Goal: Information Seeking & Learning: Learn about a topic

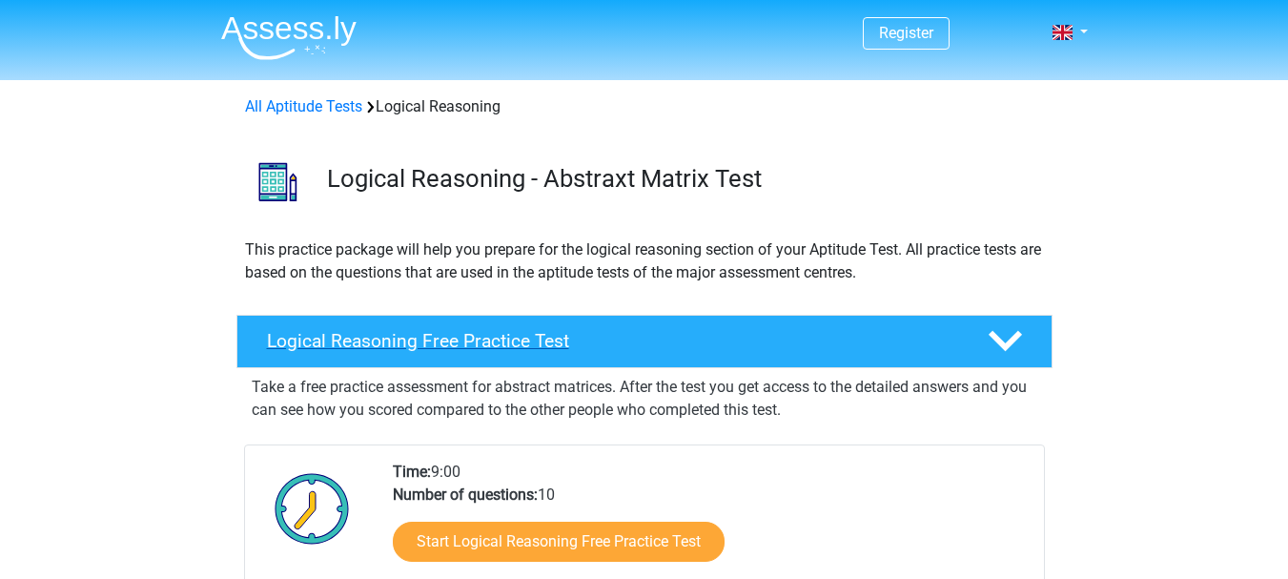
click at [636, 348] on h4 "Logical Reasoning Free Practice Test" at bounding box center [612, 341] width 690 height 22
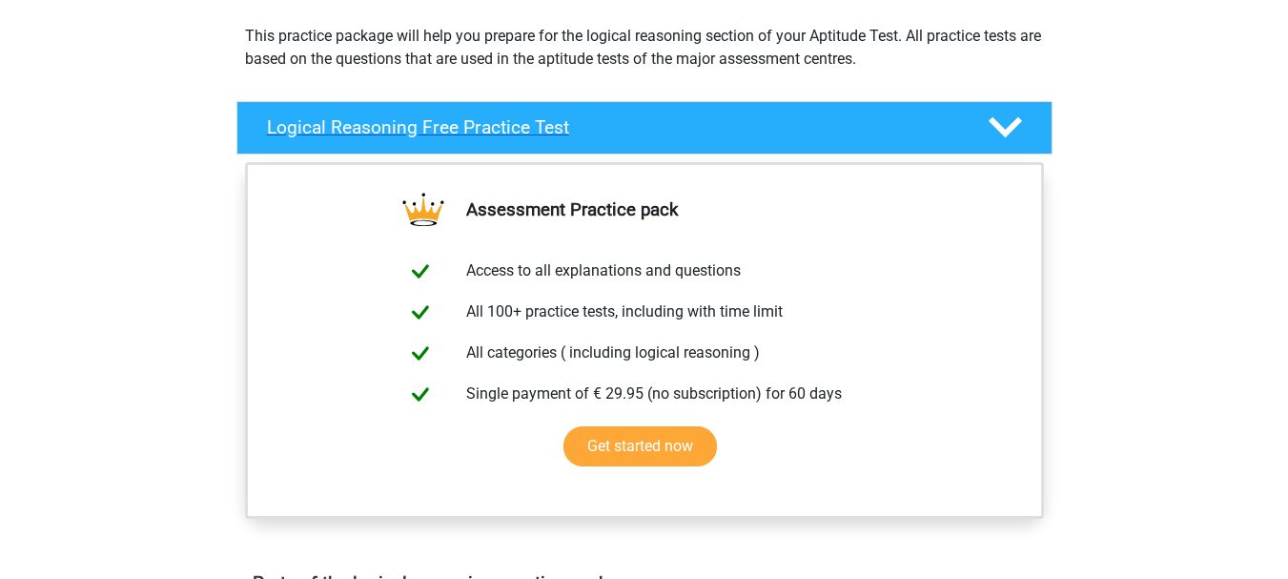
scroll to position [215, 0]
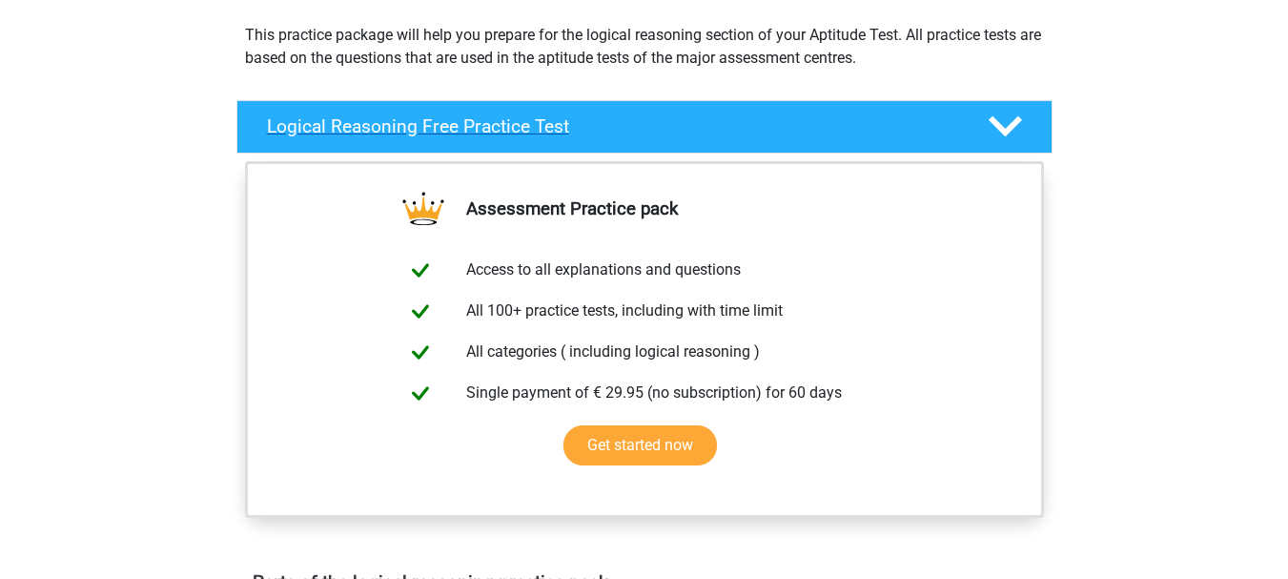
click at [1035, 121] on div at bounding box center [1003, 126] width 65 height 33
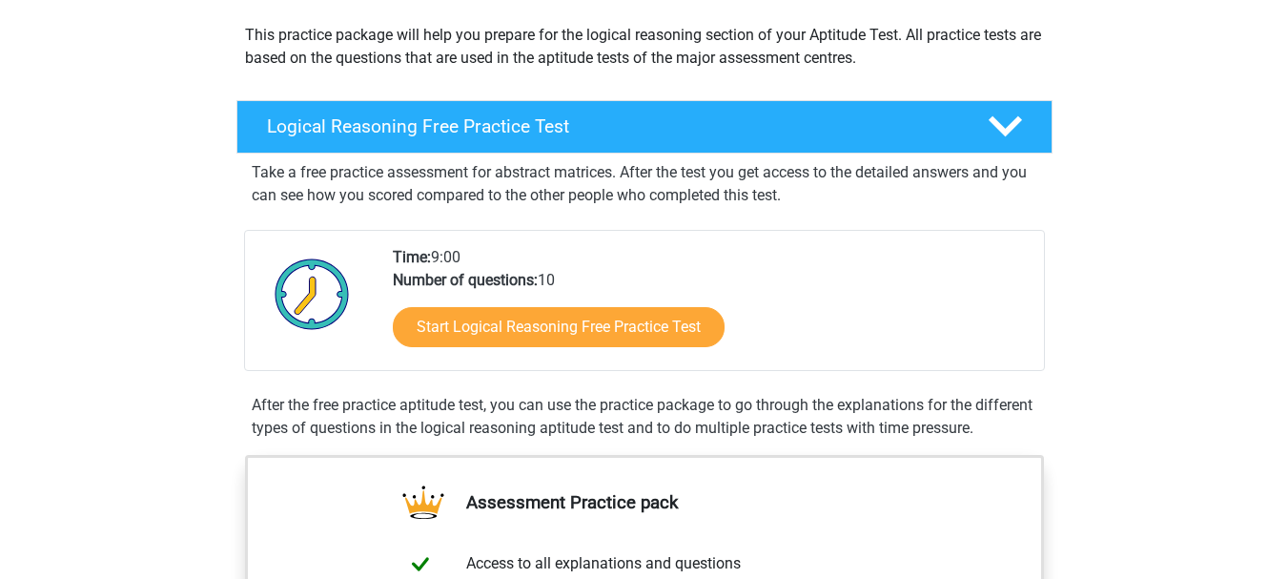
scroll to position [227, 0]
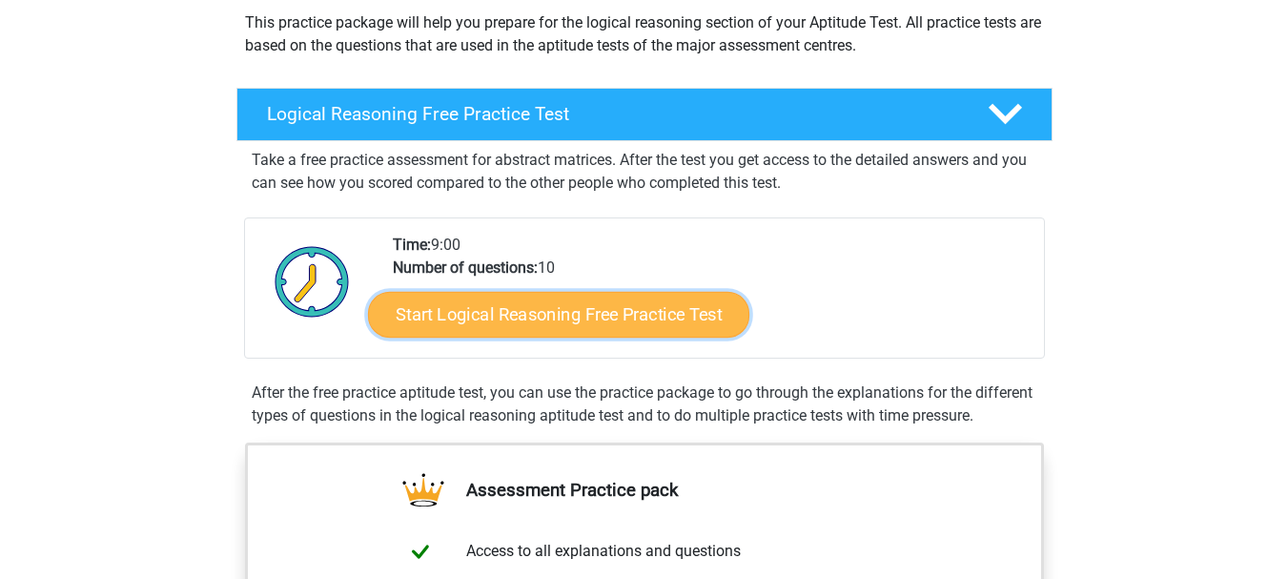
click at [688, 296] on link "Start Logical Reasoning Free Practice Test" at bounding box center [558, 314] width 381 height 46
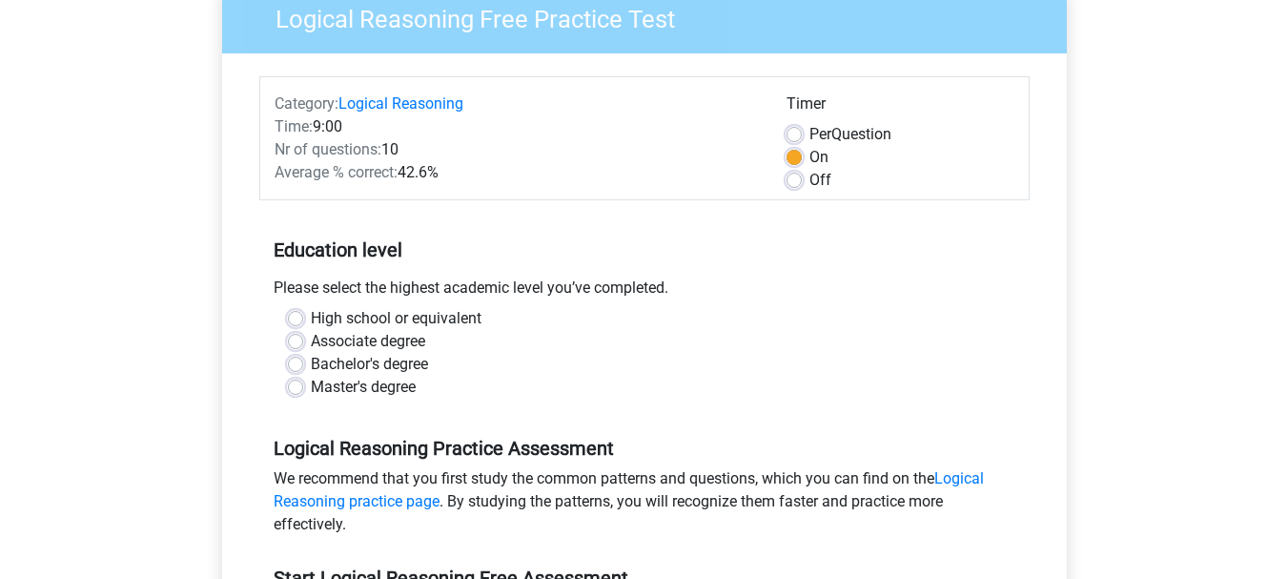
scroll to position [173, 0]
click at [368, 367] on label "Bachelor's degree" at bounding box center [369, 363] width 117 height 23
click at [303, 367] on input "Bachelor's degree" at bounding box center [295, 361] width 15 height 19
radio input "true"
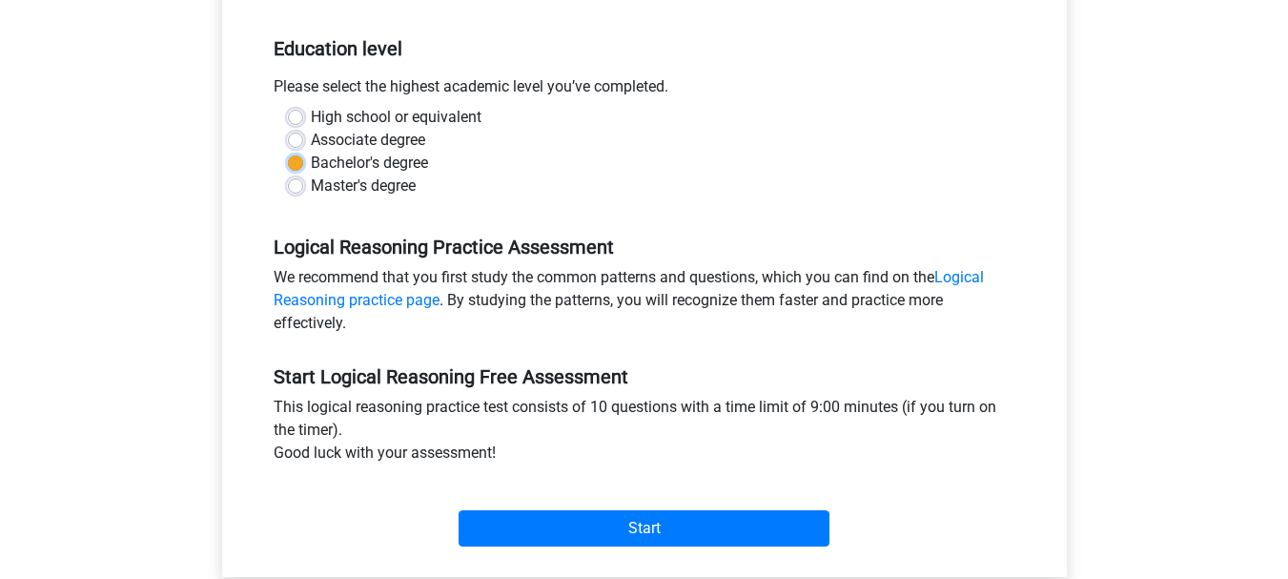
scroll to position [422, 0]
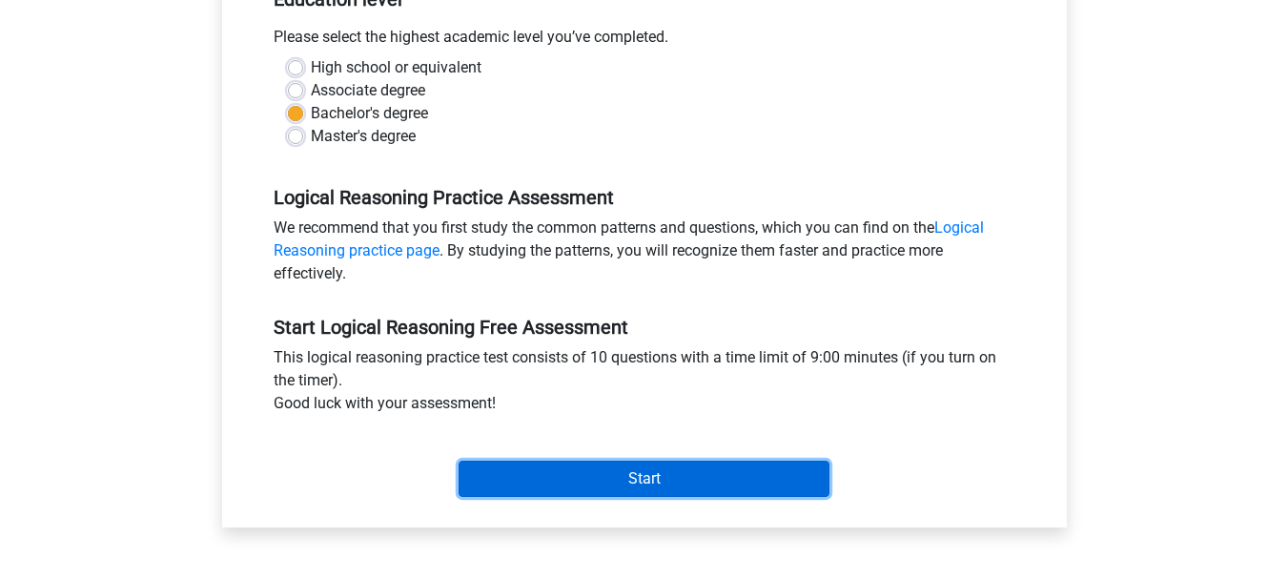
click at [625, 479] on input "Start" at bounding box center [644, 479] width 371 height 36
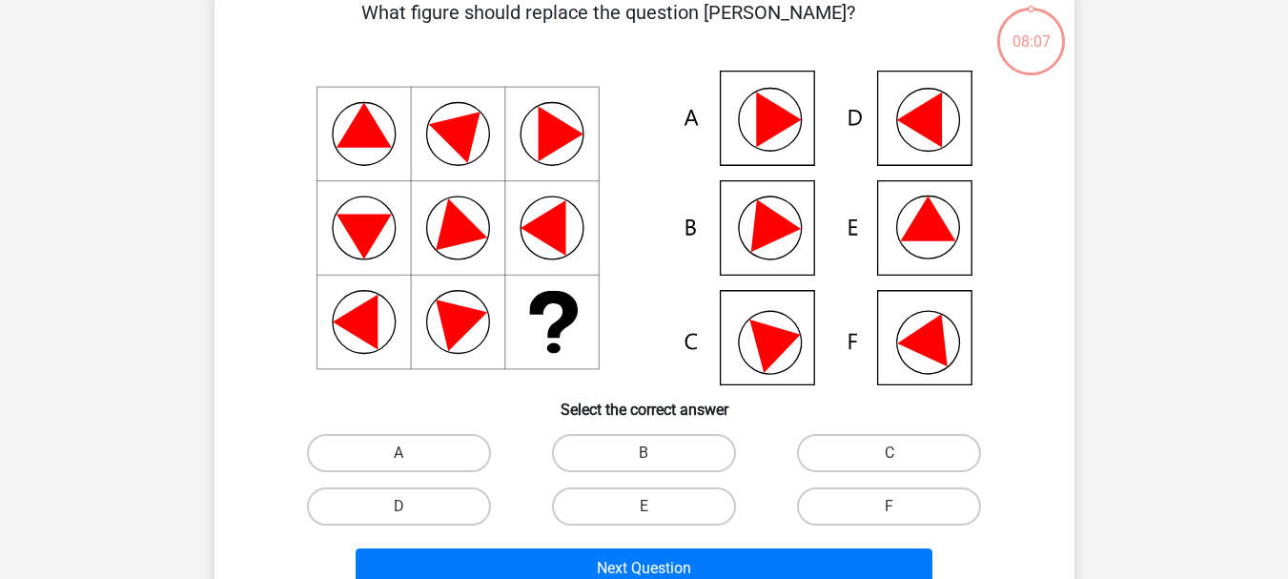
scroll to position [106, 0]
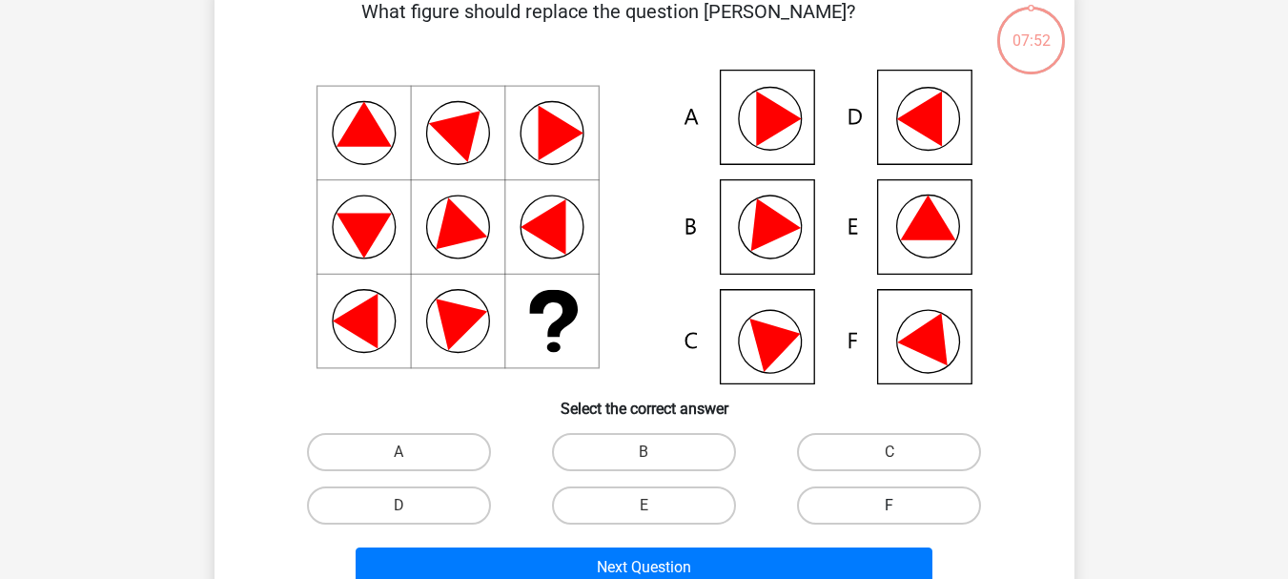
click at [846, 517] on label "F" at bounding box center [889, 505] width 184 height 38
click at [890, 517] on input "F" at bounding box center [896, 511] width 12 height 12
radio input "true"
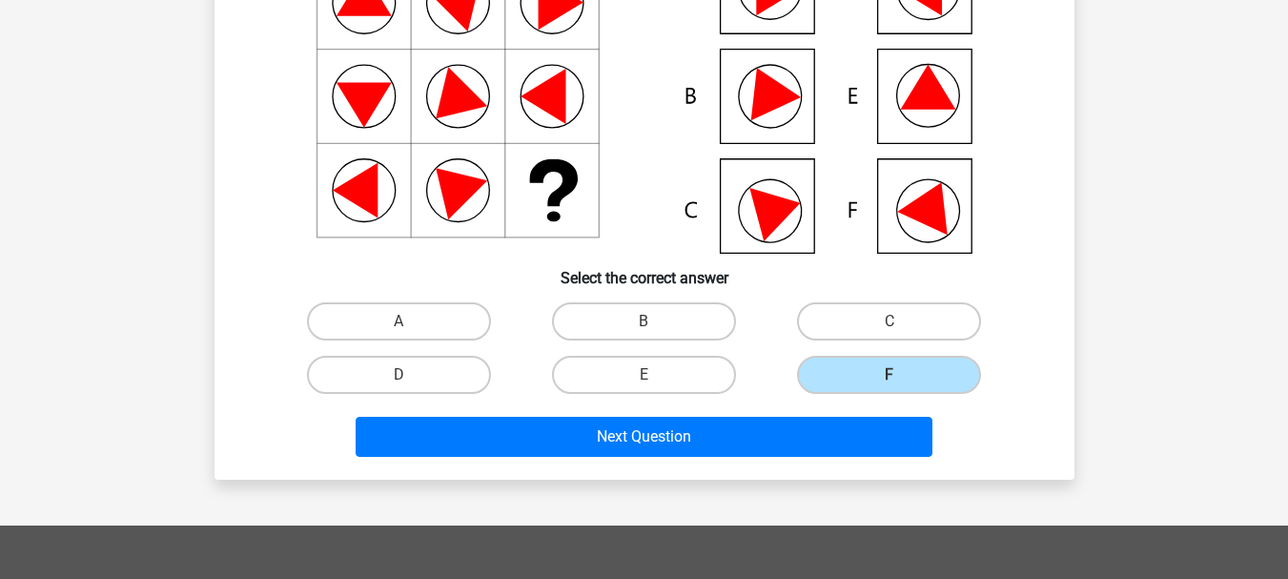
scroll to position [243, 0]
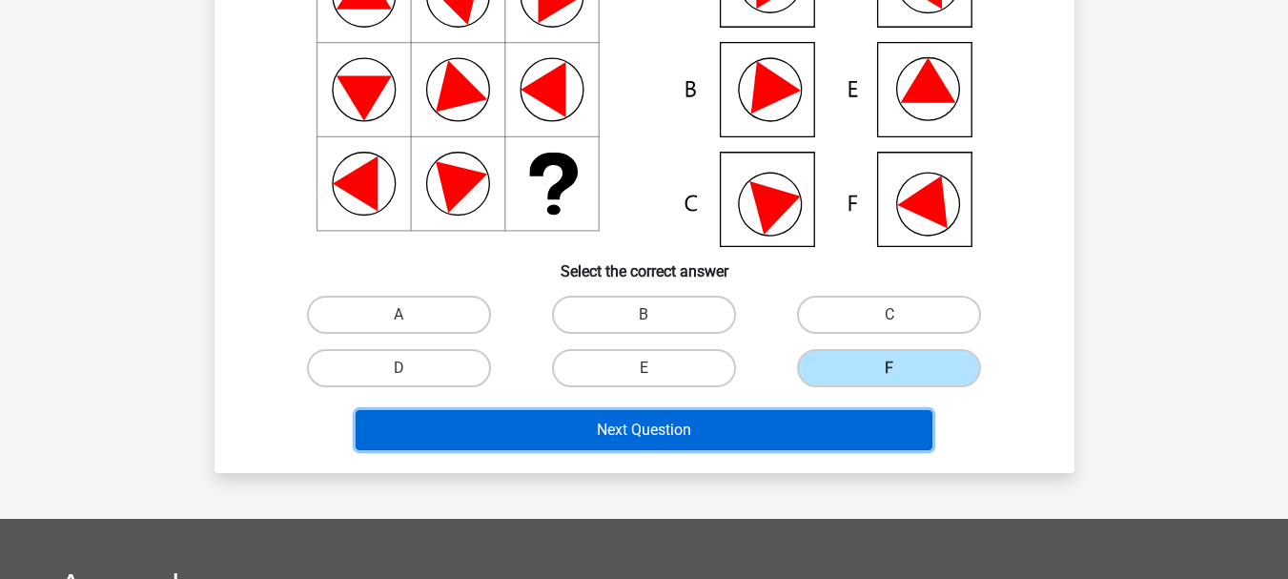
click at [804, 432] on button "Next Question" at bounding box center [644, 430] width 577 height 40
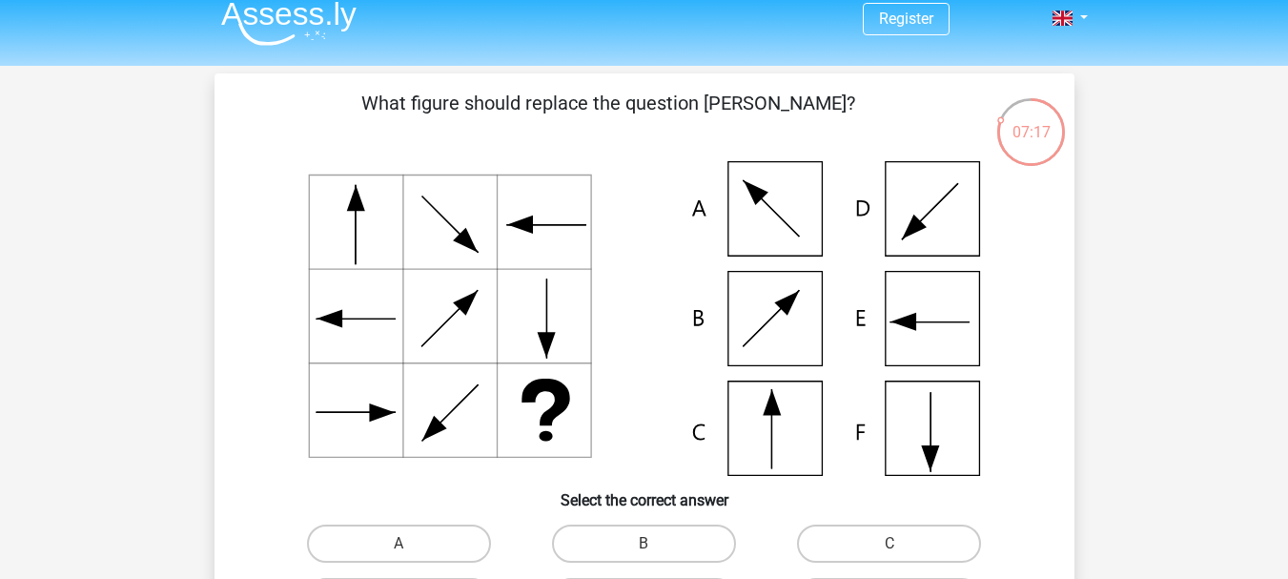
scroll to position [97, 0]
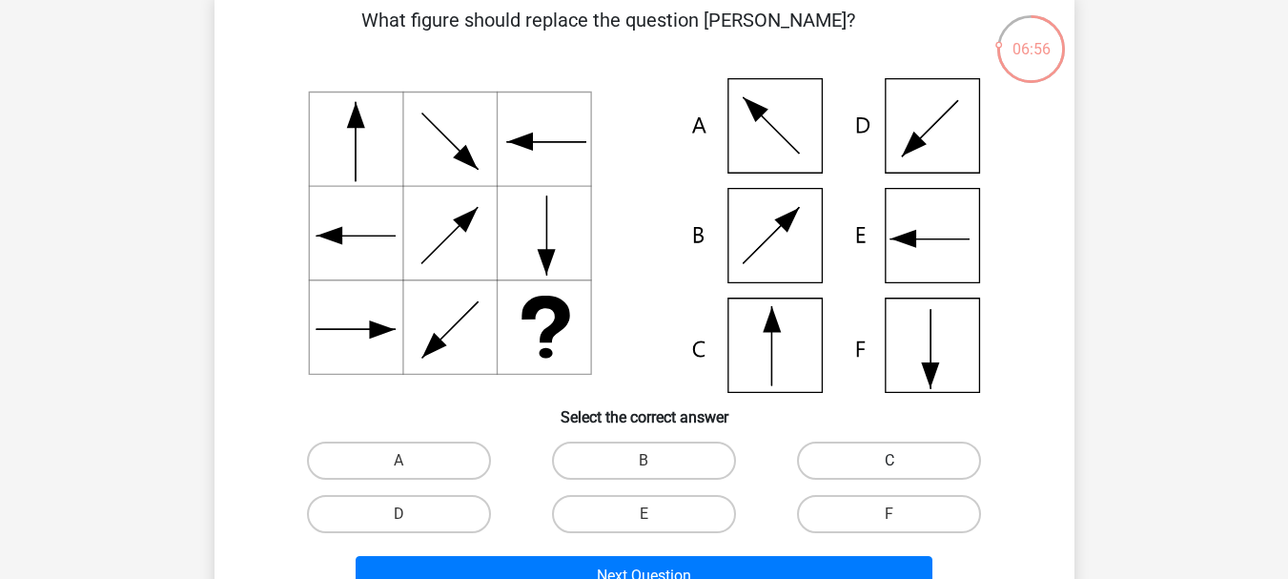
click at [886, 476] on label "C" at bounding box center [889, 460] width 184 height 38
click at [890, 473] on input "C" at bounding box center [896, 467] width 12 height 12
radio input "true"
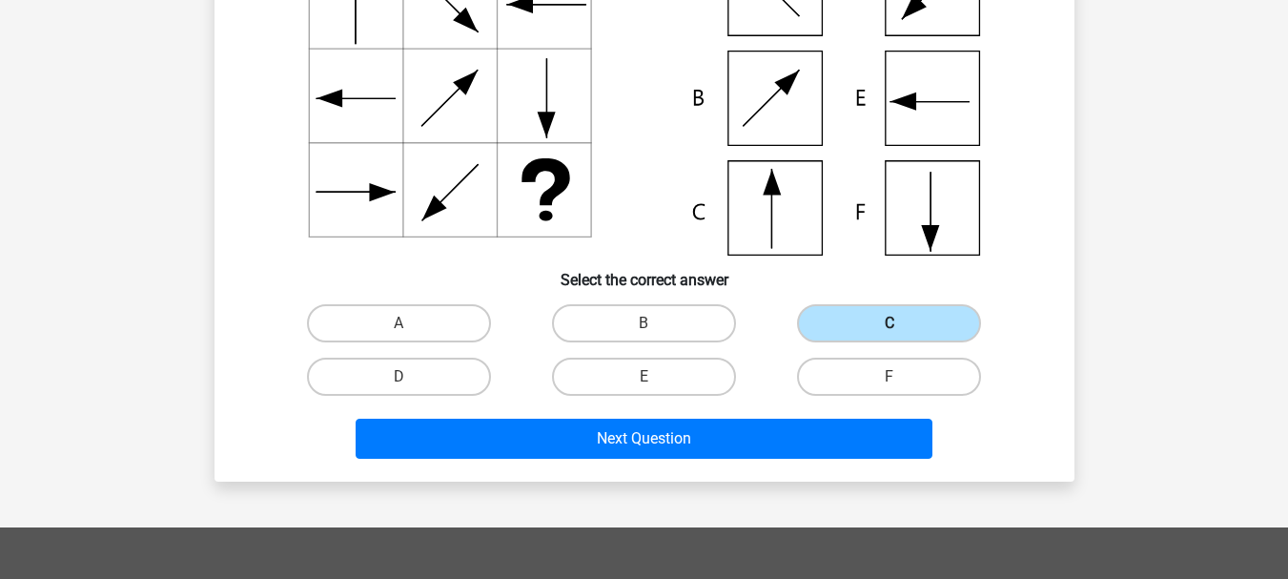
scroll to position [236, 0]
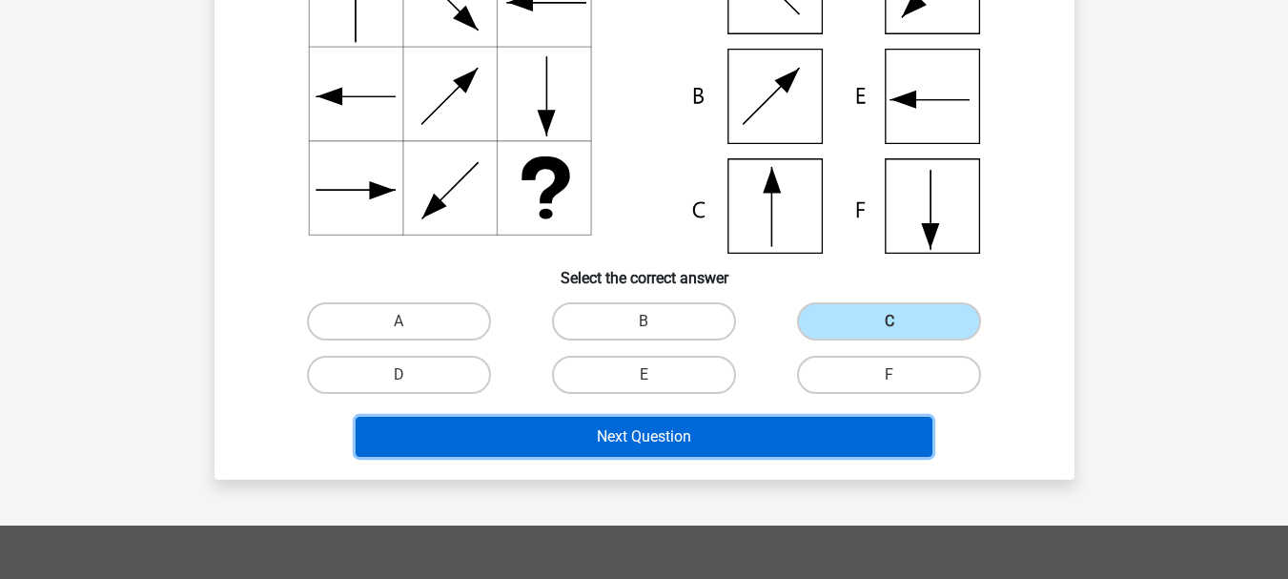
click at [850, 451] on button "Next Question" at bounding box center [644, 437] width 577 height 40
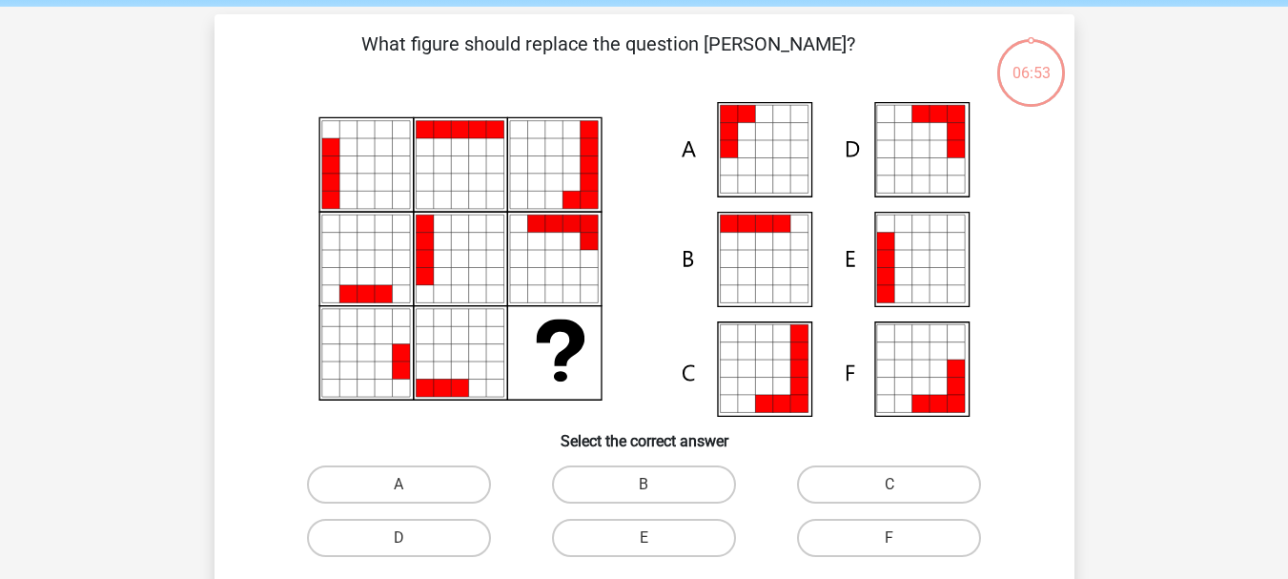
scroll to position [88, 0]
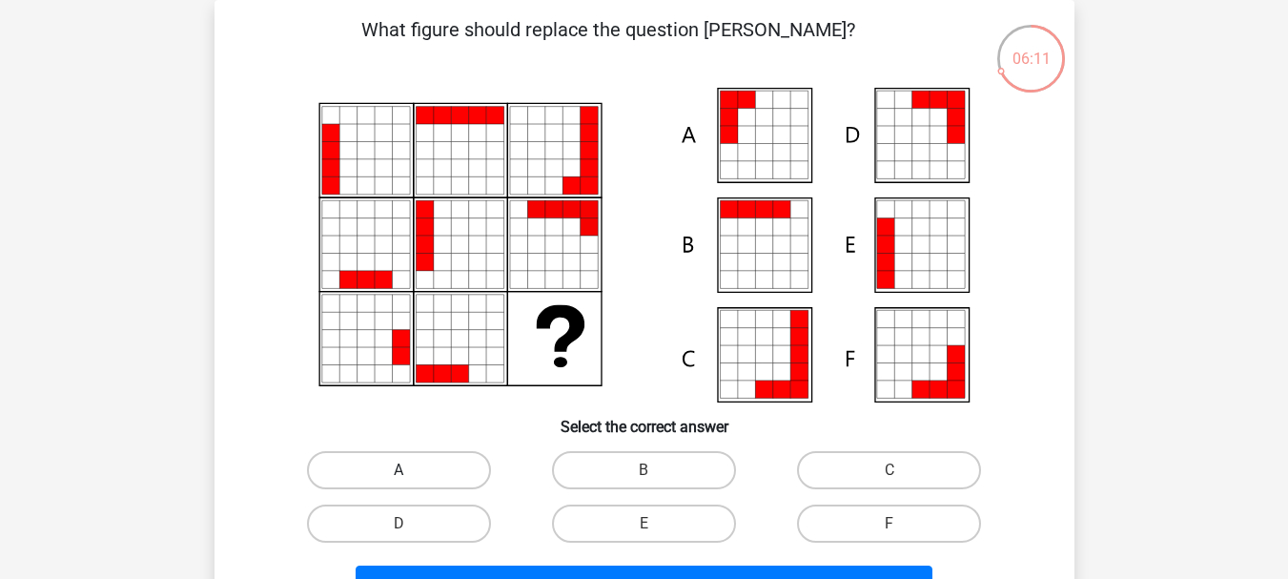
click at [417, 455] on label "A" at bounding box center [399, 470] width 184 height 38
click at [411, 470] on input "A" at bounding box center [405, 476] width 12 height 12
radio input "true"
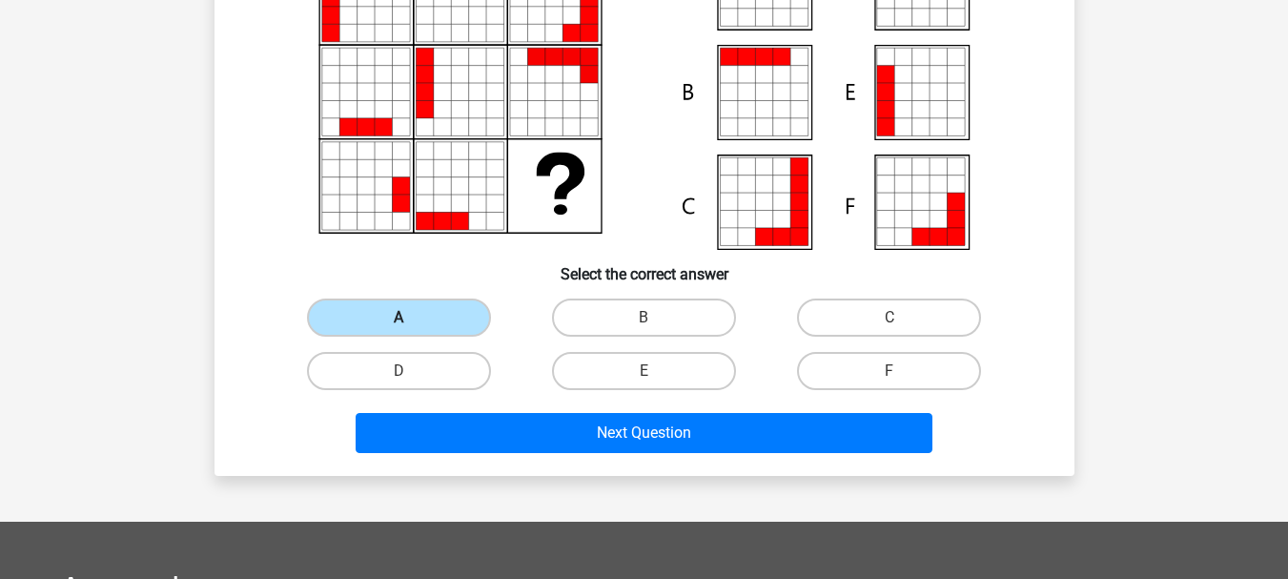
scroll to position [241, 0]
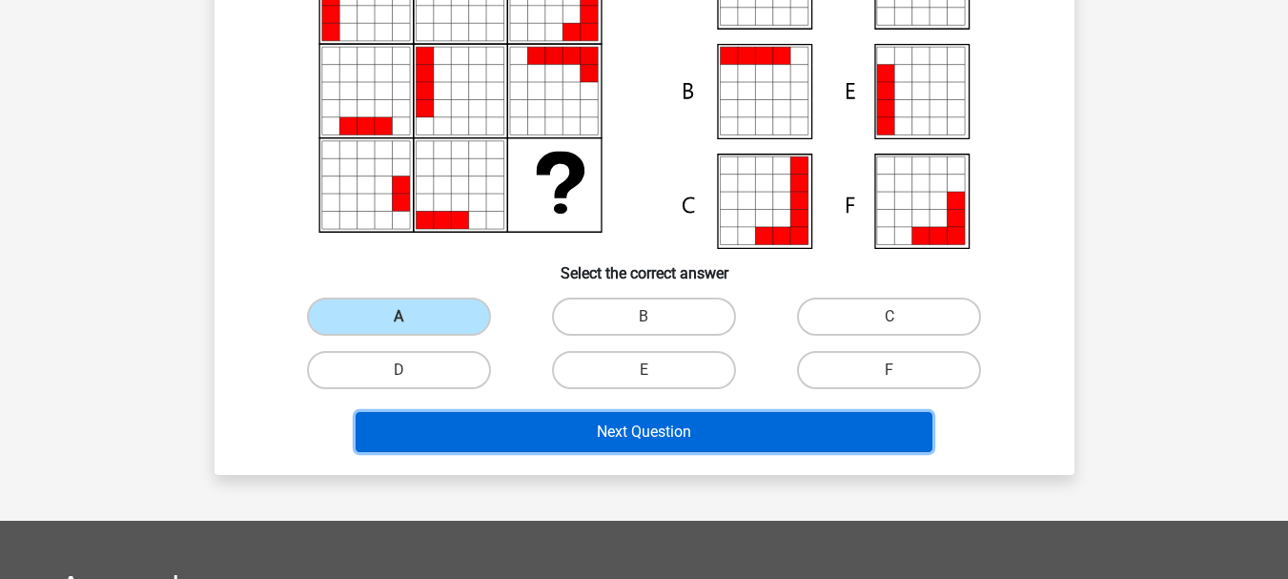
click at [587, 440] on button "Next Question" at bounding box center [644, 432] width 577 height 40
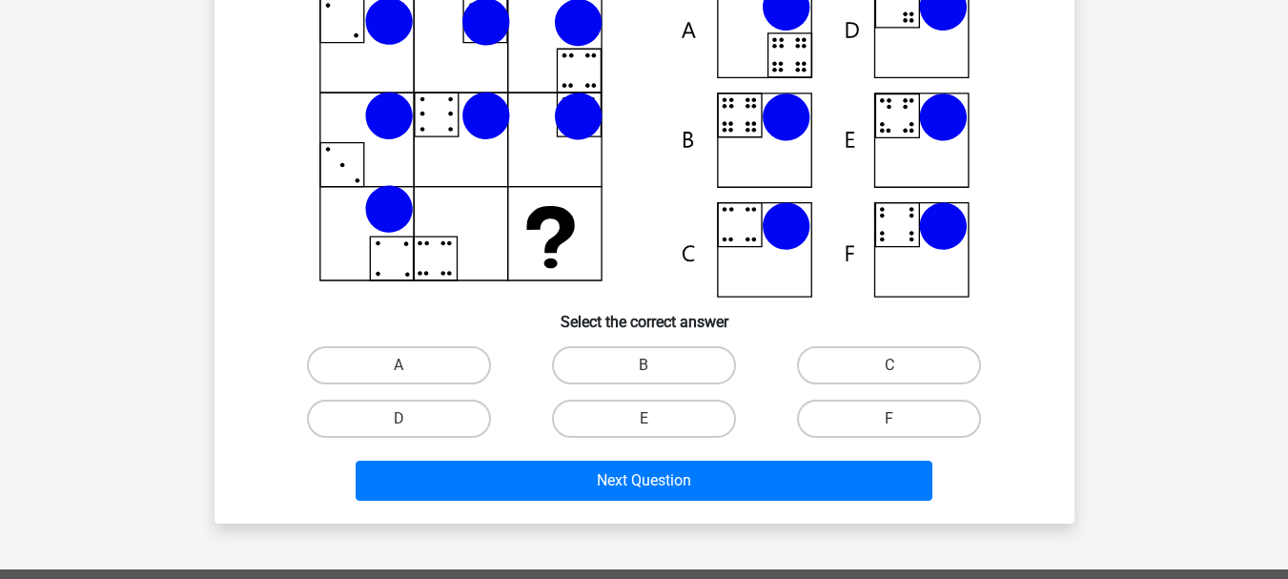
scroll to position [200, 0]
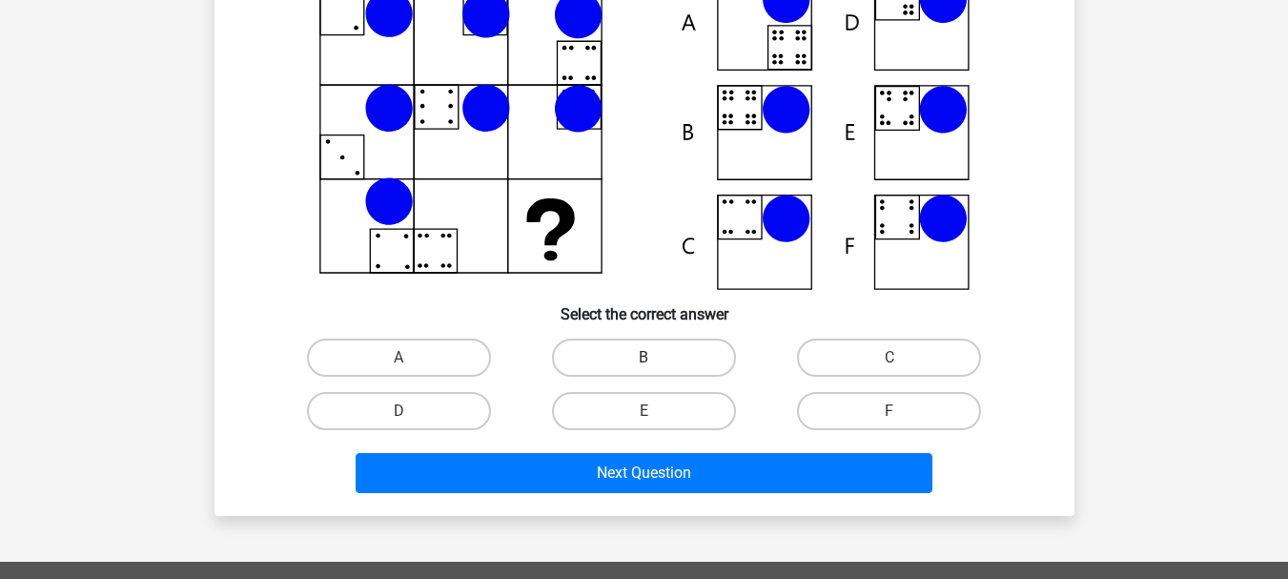
click at [624, 359] on label "B" at bounding box center [644, 358] width 184 height 38
click at [644, 359] on input "B" at bounding box center [650, 364] width 12 height 12
radio input "true"
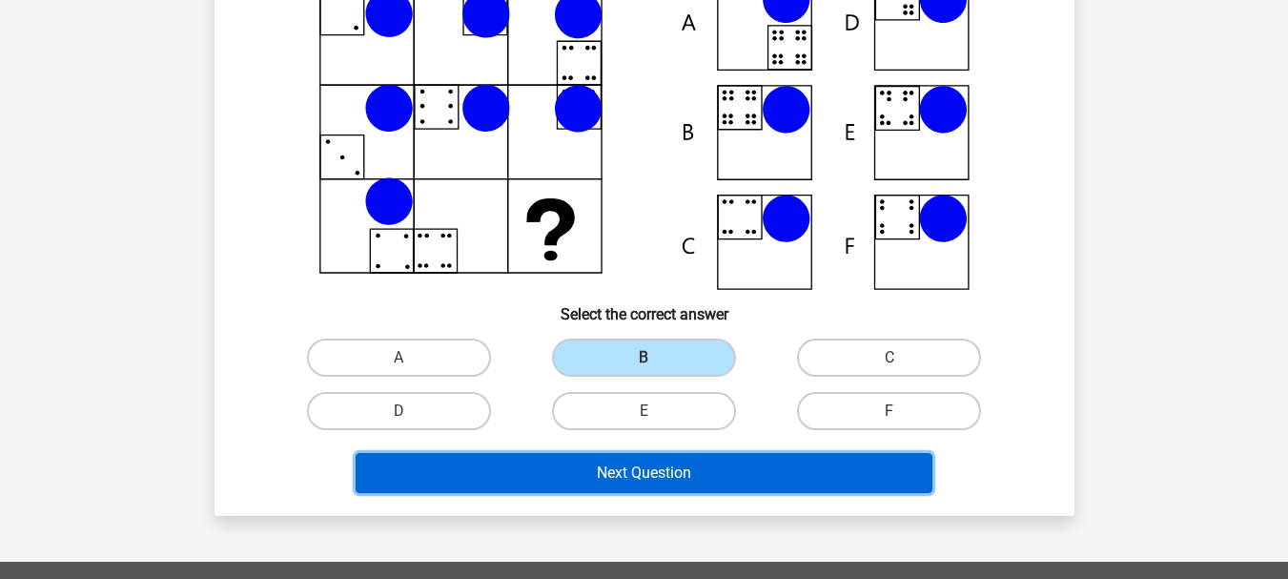
click at [646, 468] on button "Next Question" at bounding box center [644, 473] width 577 height 40
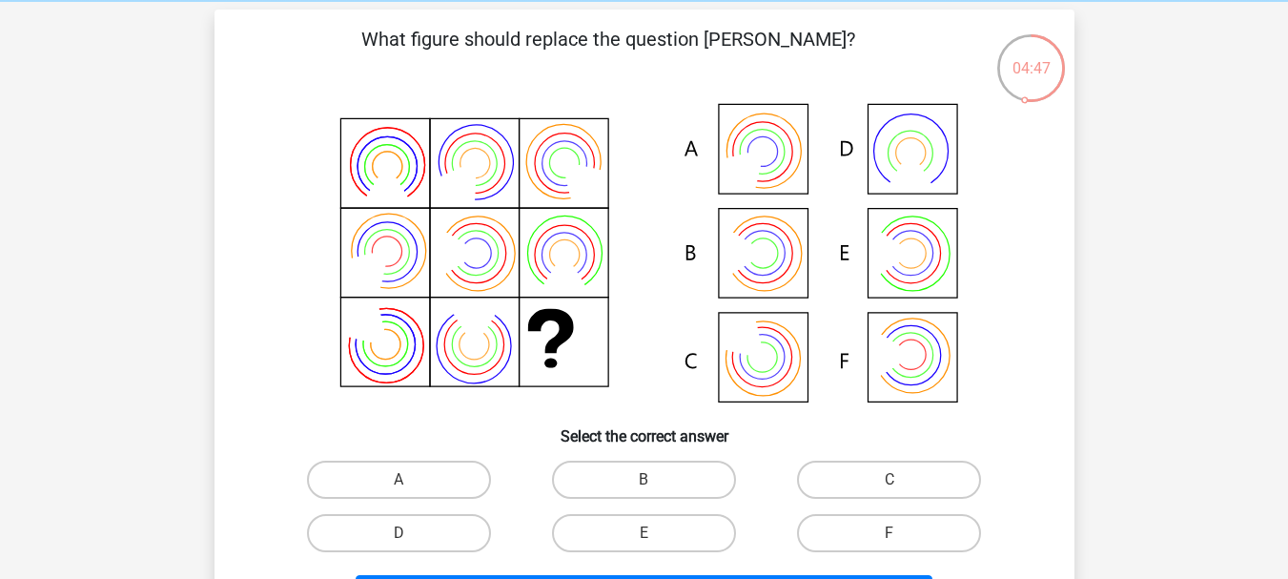
scroll to position [77, 0]
click at [668, 458] on div "B" at bounding box center [644, 480] width 245 height 53
click at [659, 481] on label "B" at bounding box center [644, 481] width 184 height 38
click at [656, 481] on input "B" at bounding box center [650, 487] width 12 height 12
radio input "true"
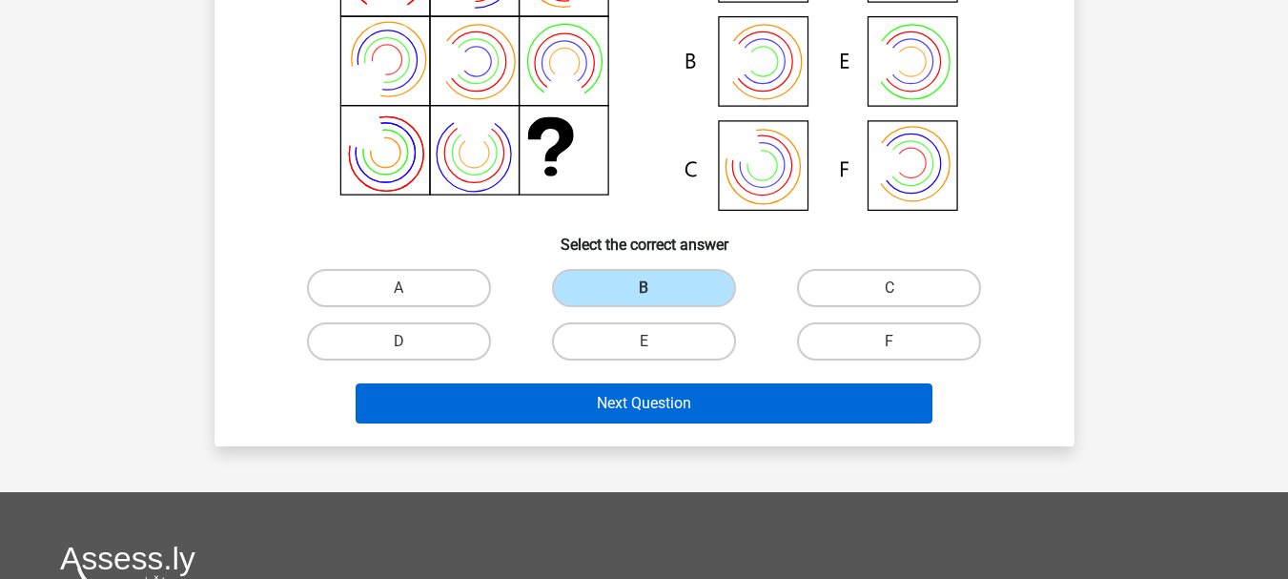
scroll to position [271, 0]
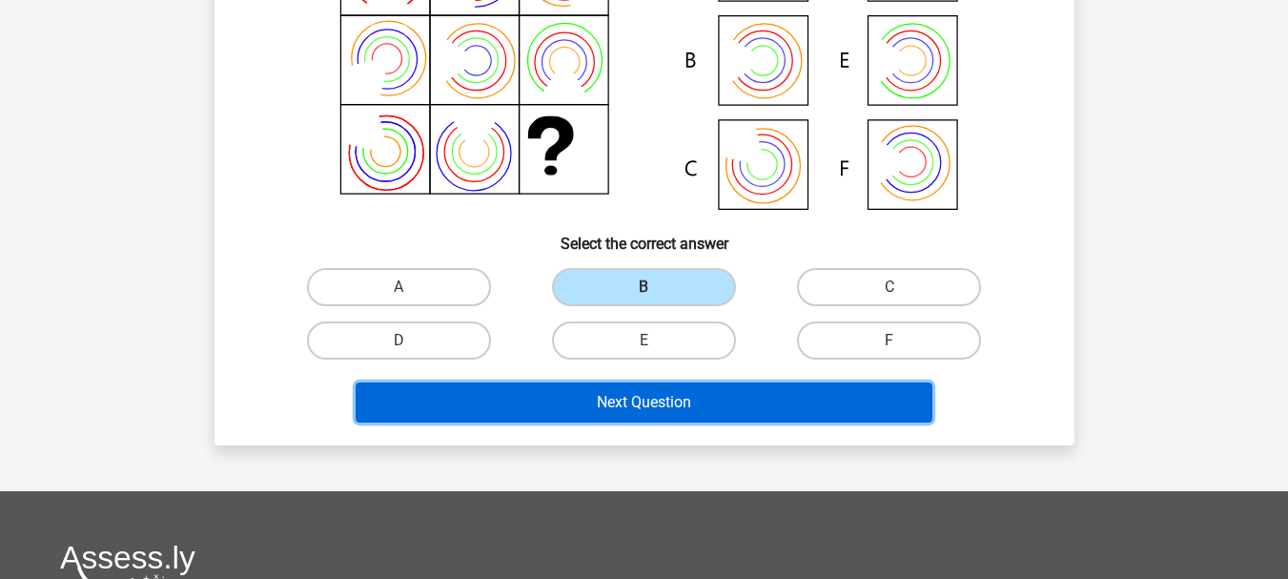
click at [748, 404] on button "Next Question" at bounding box center [644, 402] width 577 height 40
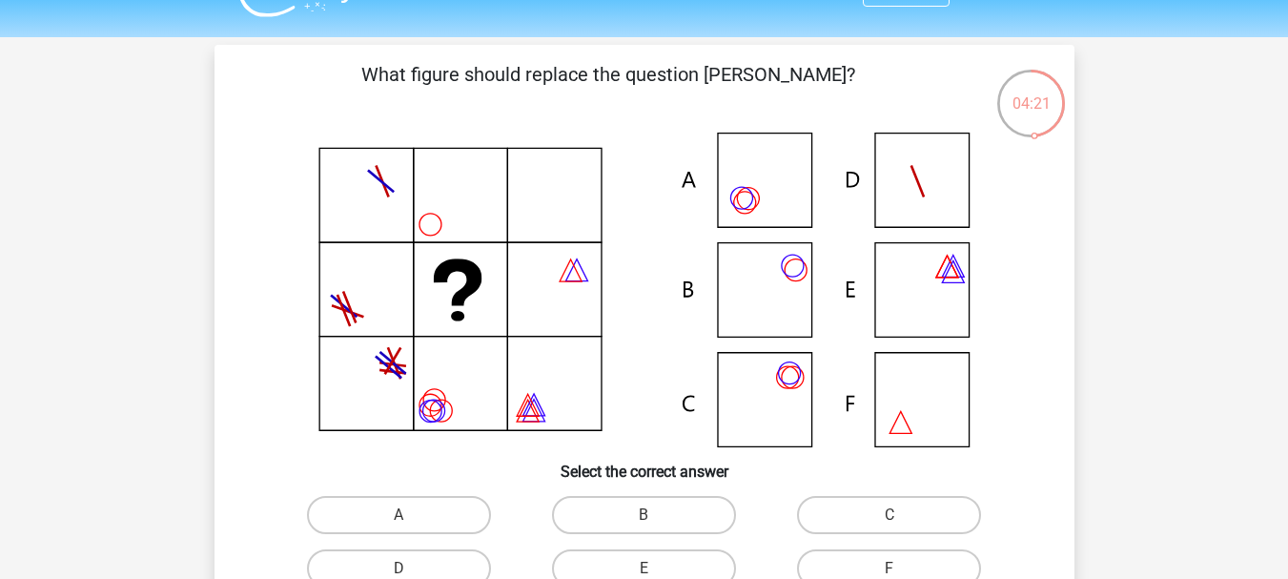
scroll to position [44, 0]
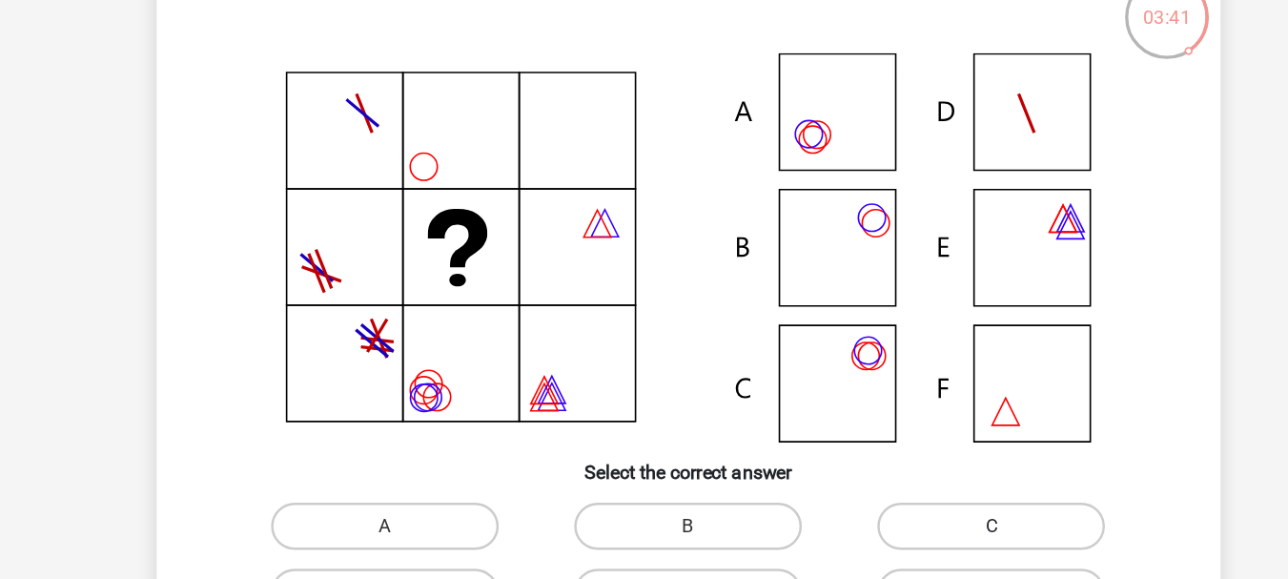
click at [844, 529] on label "C" at bounding box center [889, 514] width 184 height 38
click at [890, 526] on input "C" at bounding box center [896, 520] width 12 height 12
radio input "true"
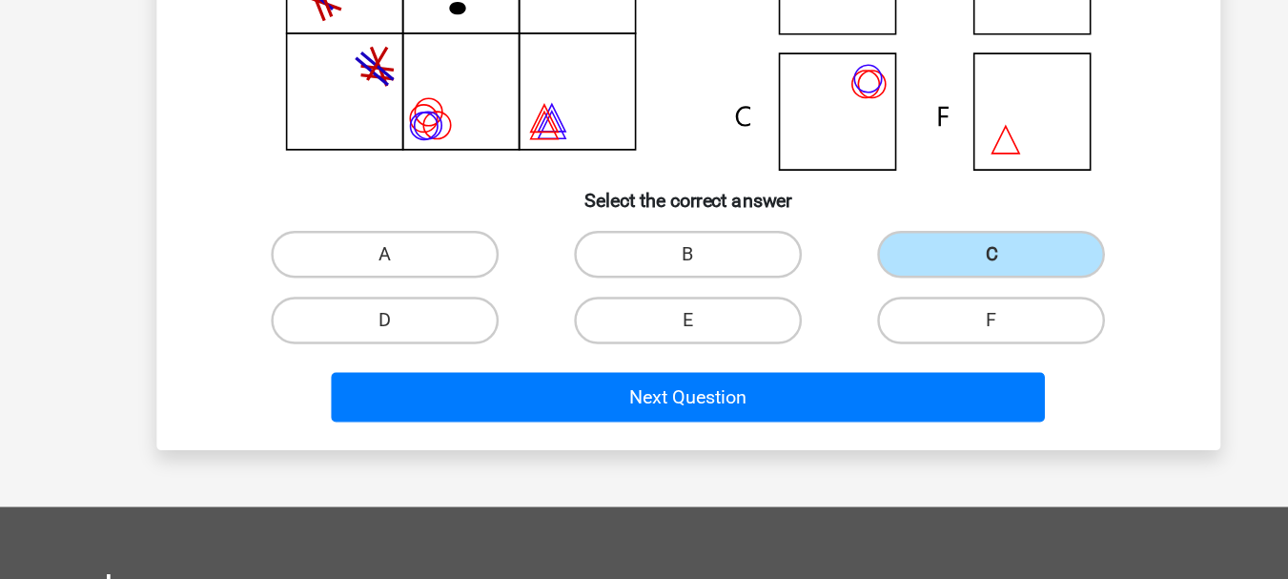
scroll to position [247, 0]
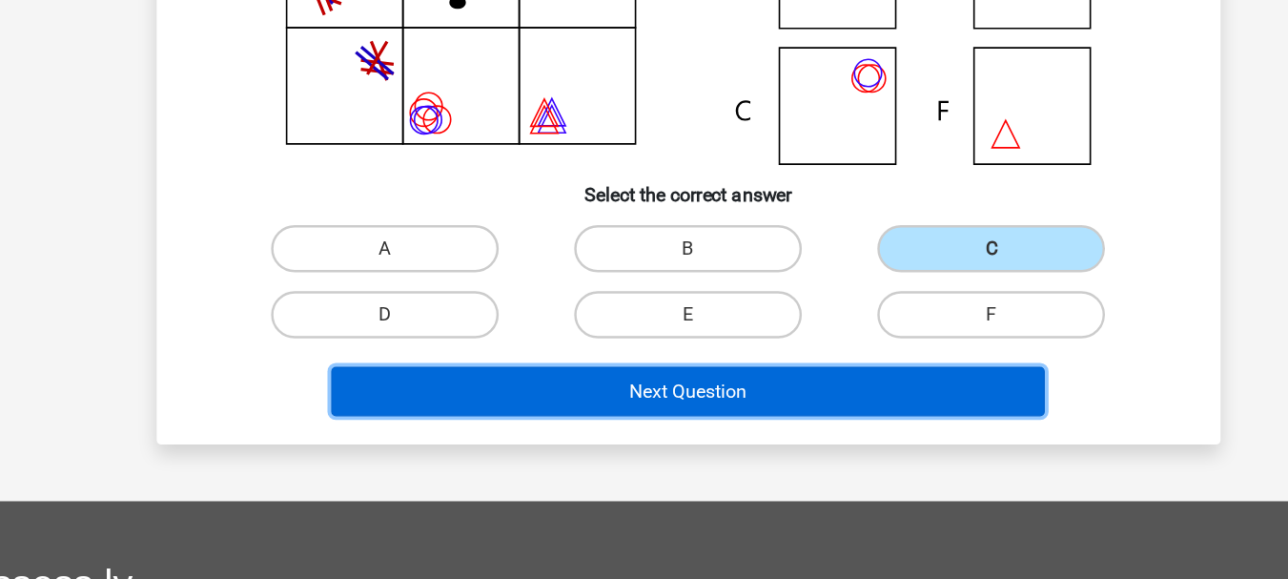
click at [760, 427] on button "Next Question" at bounding box center [644, 426] width 577 height 40
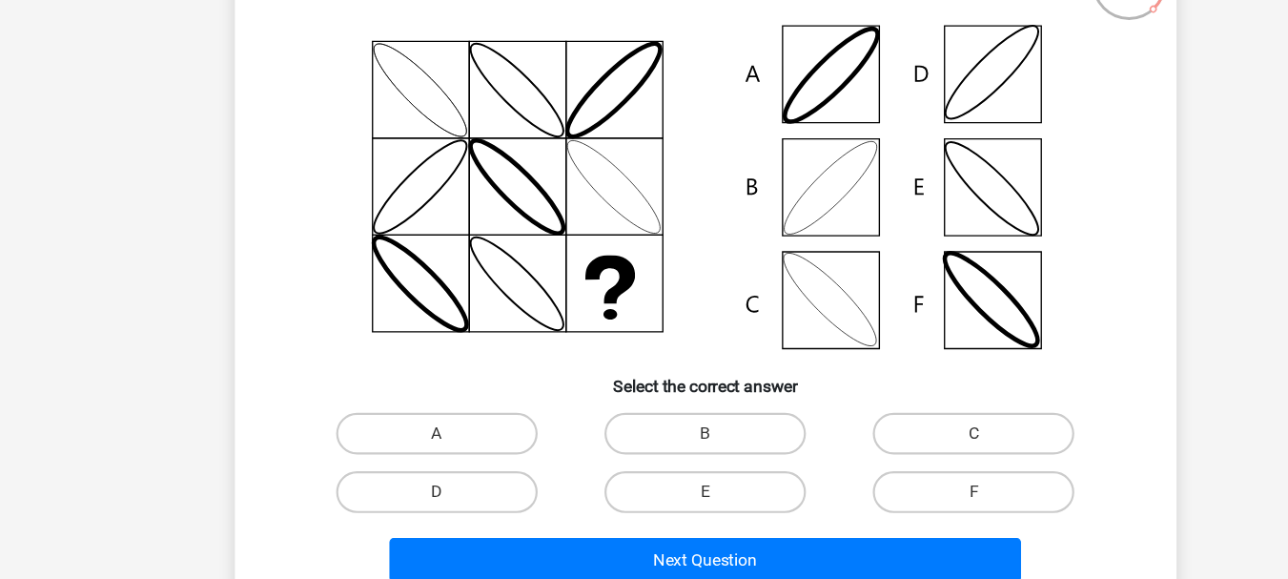
scroll to position [113, 0]
click at [663, 461] on label "B" at bounding box center [644, 444] width 184 height 38
click at [656, 457] on input "B" at bounding box center [650, 450] width 12 height 12
radio input "true"
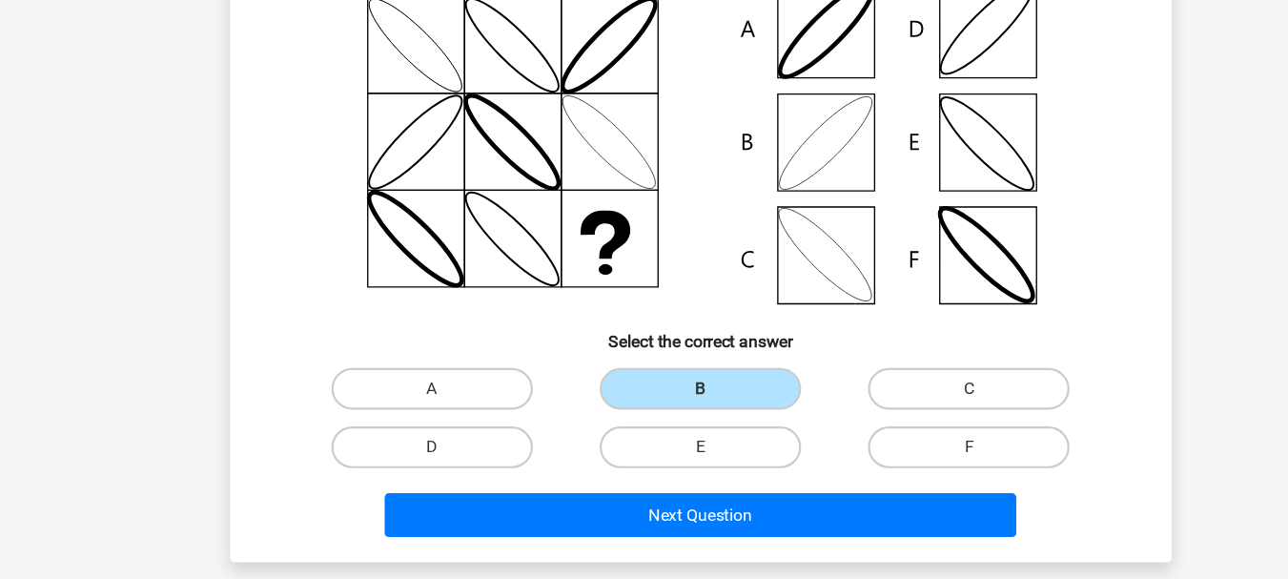
scroll to position [155, 0]
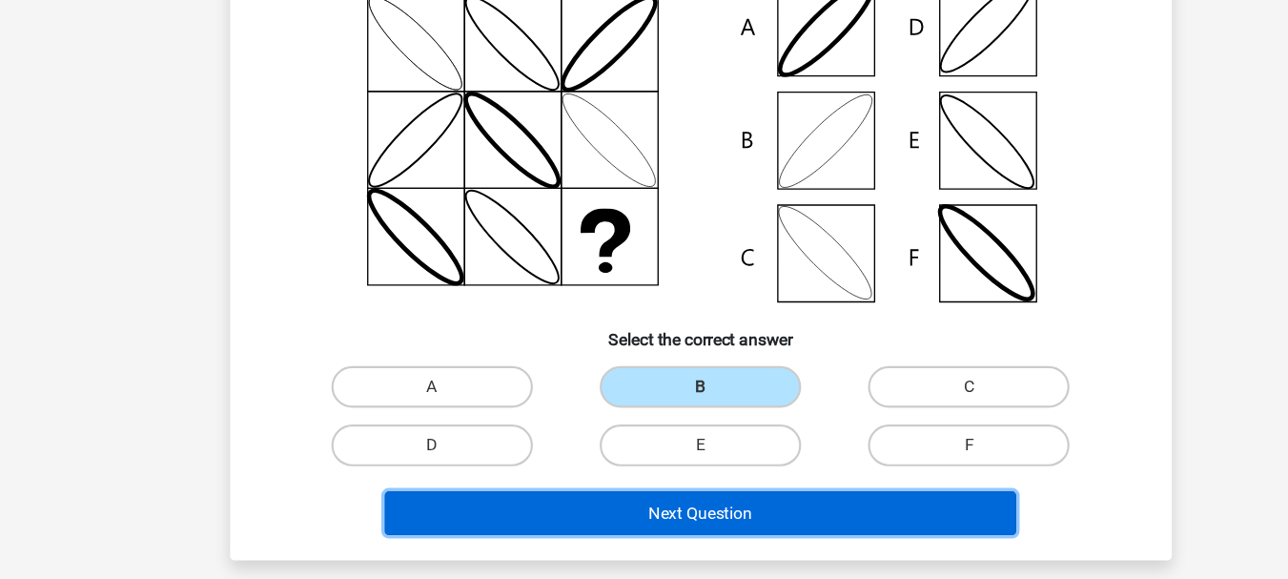
click at [678, 508] on button "Next Question" at bounding box center [644, 518] width 577 height 40
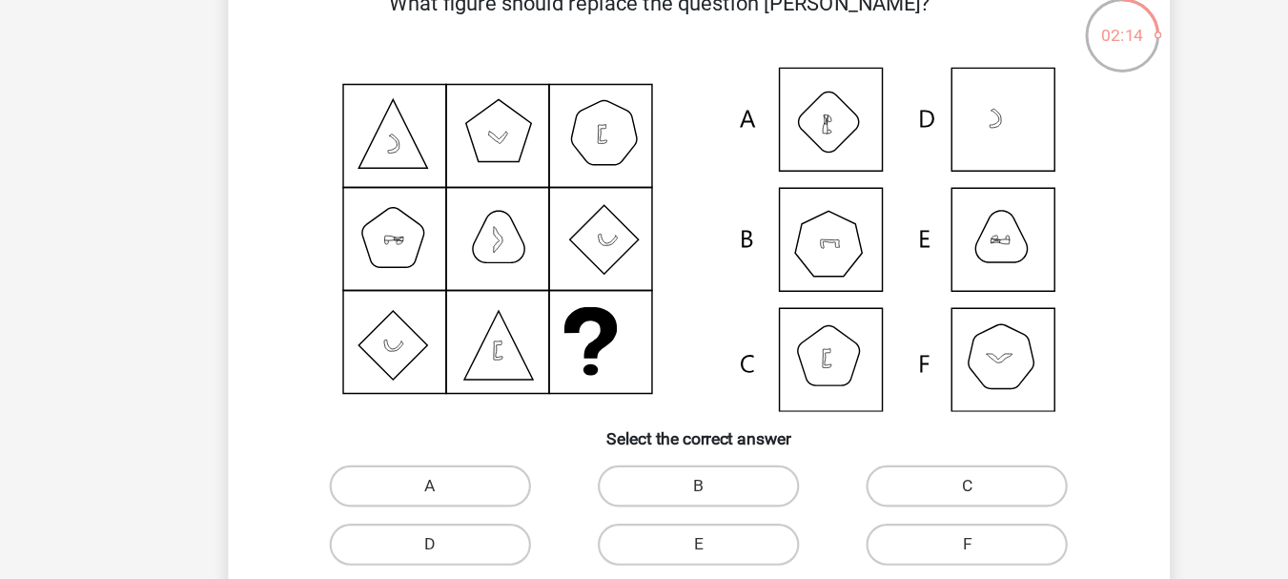
scroll to position [74, 0]
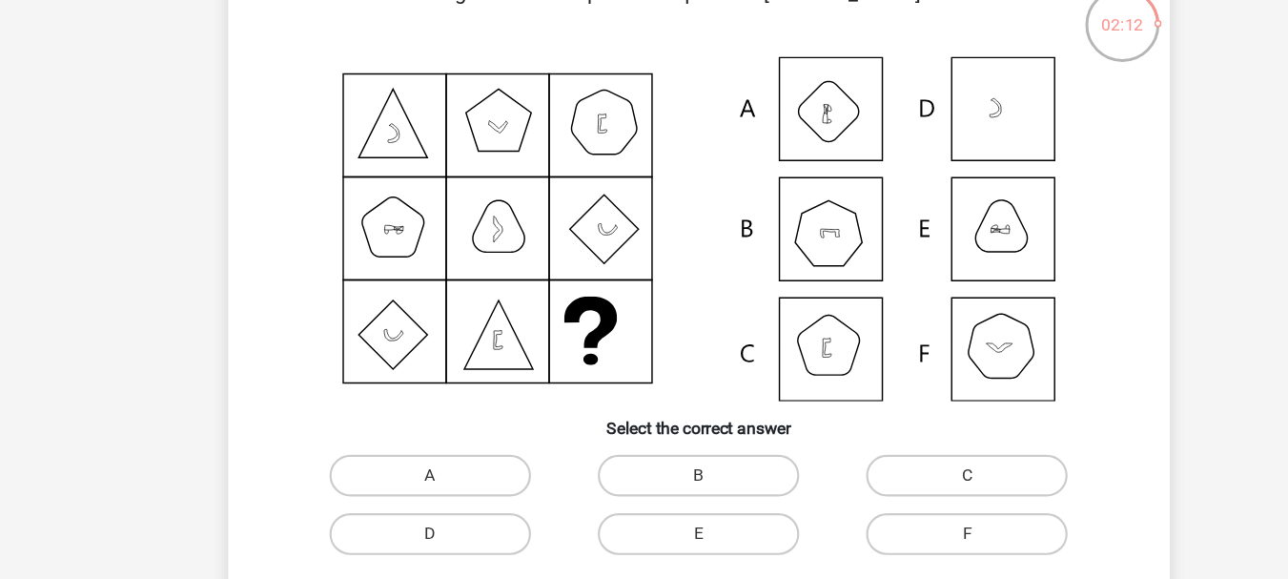
click at [687, 457] on div "B" at bounding box center [644, 483] width 245 height 53
drag, startPoint x: 687, startPoint y: 456, endPoint x: 685, endPoint y: 466, distance: 10.9
click at [685, 466] on label "B" at bounding box center [644, 483] width 184 height 38
click at [656, 483] on input "B" at bounding box center [650, 489] width 12 height 12
radio input "true"
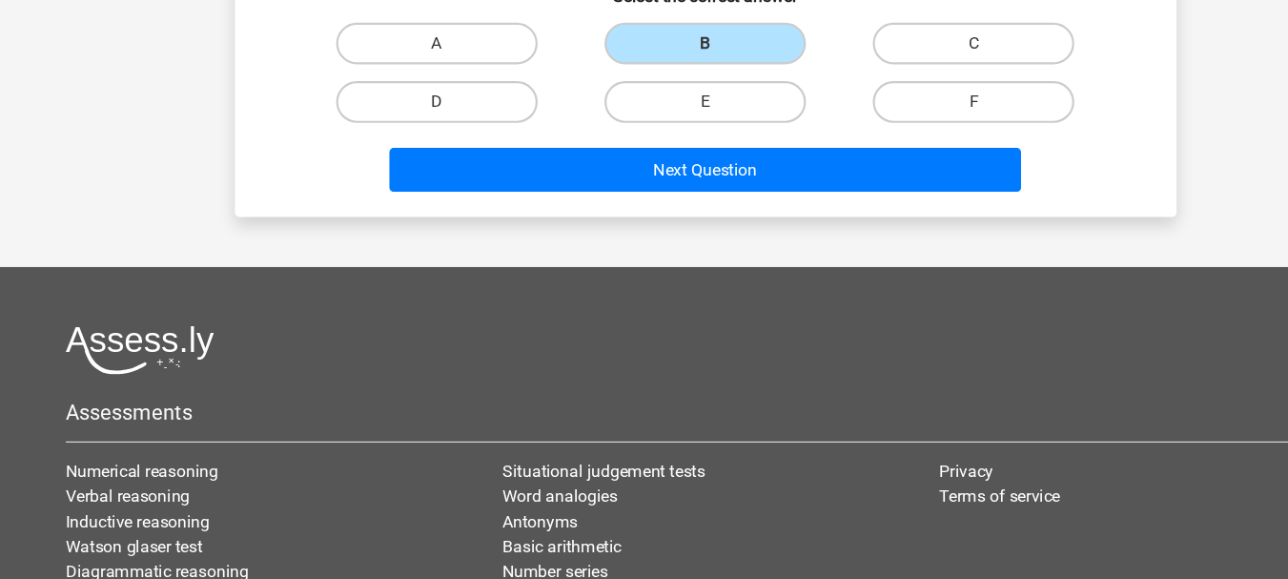
scroll to position [469, 0]
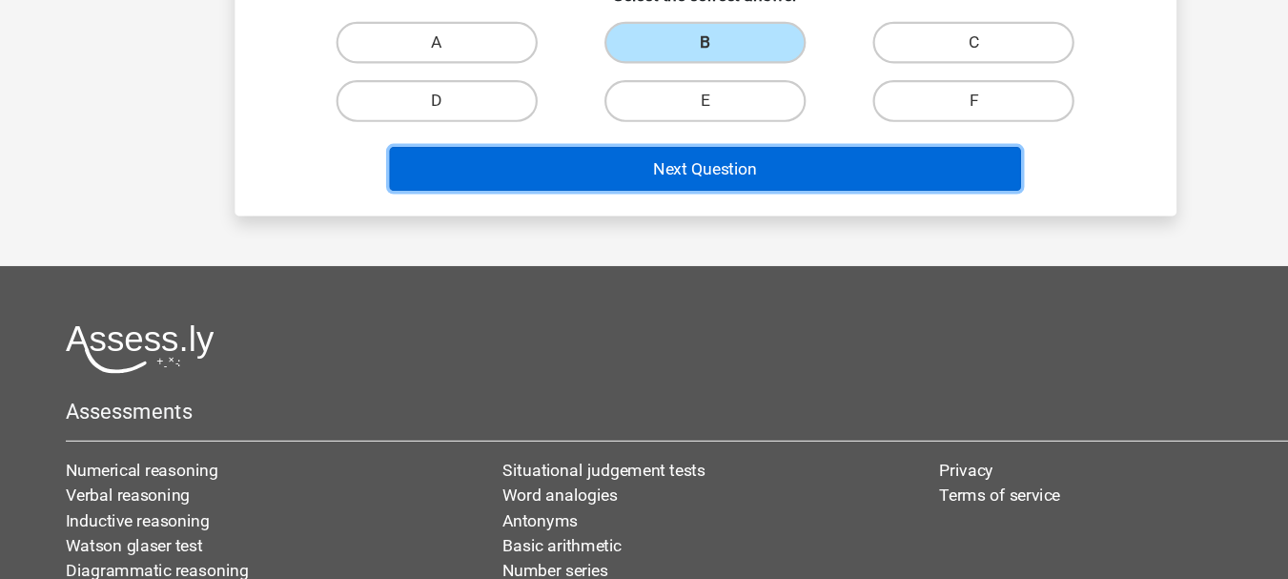
click at [778, 220] on button "Next Question" at bounding box center [644, 204] width 577 height 40
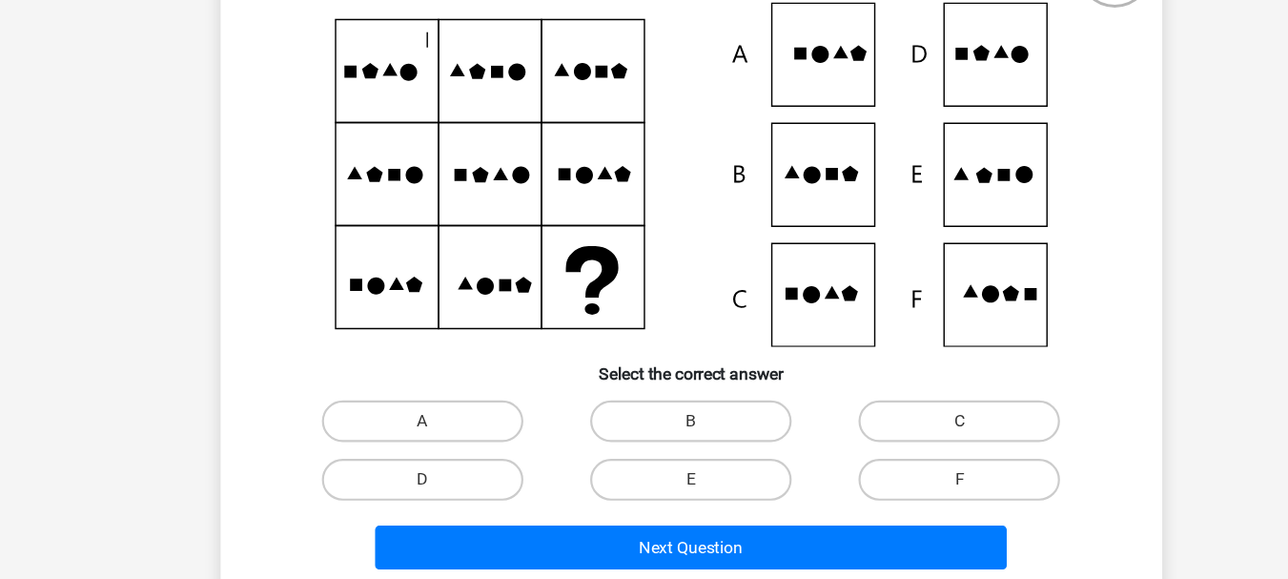
scroll to position [125, 0]
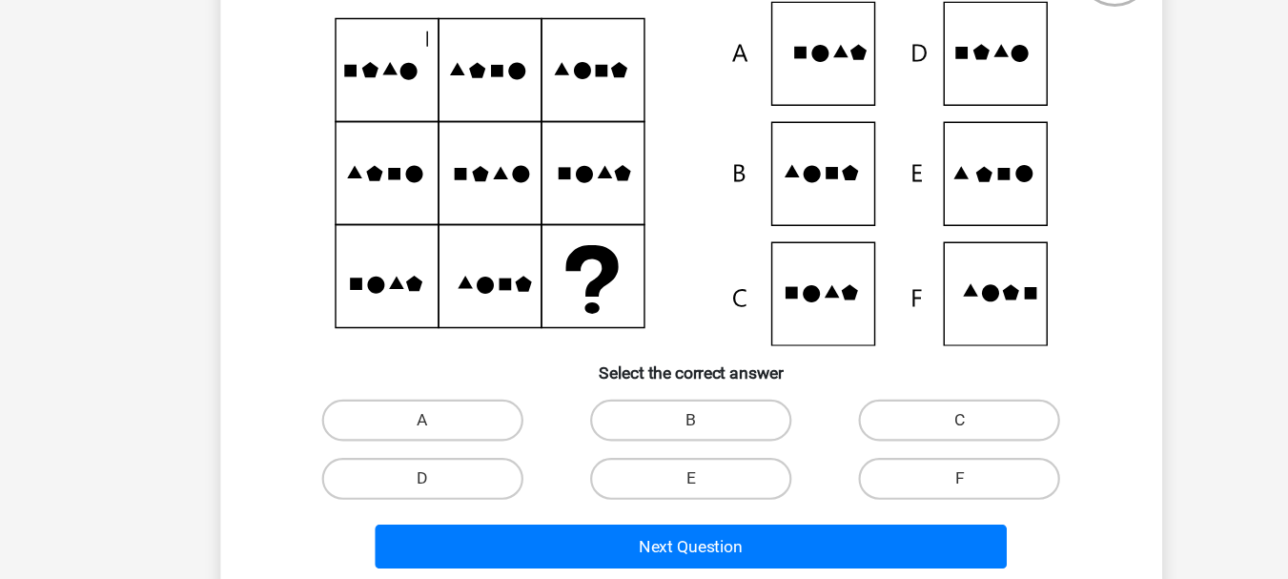
click at [645, 489] on input "E" at bounding box center [650, 492] width 12 height 12
radio input "true"
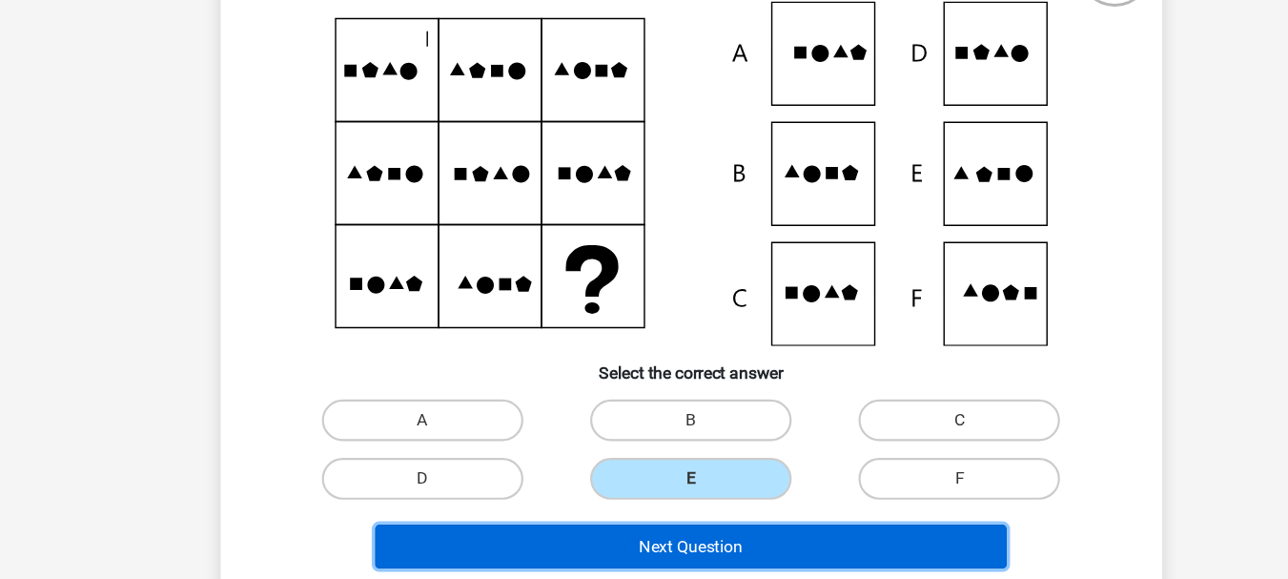
click at [641, 552] on button "Next Question" at bounding box center [644, 548] width 577 height 40
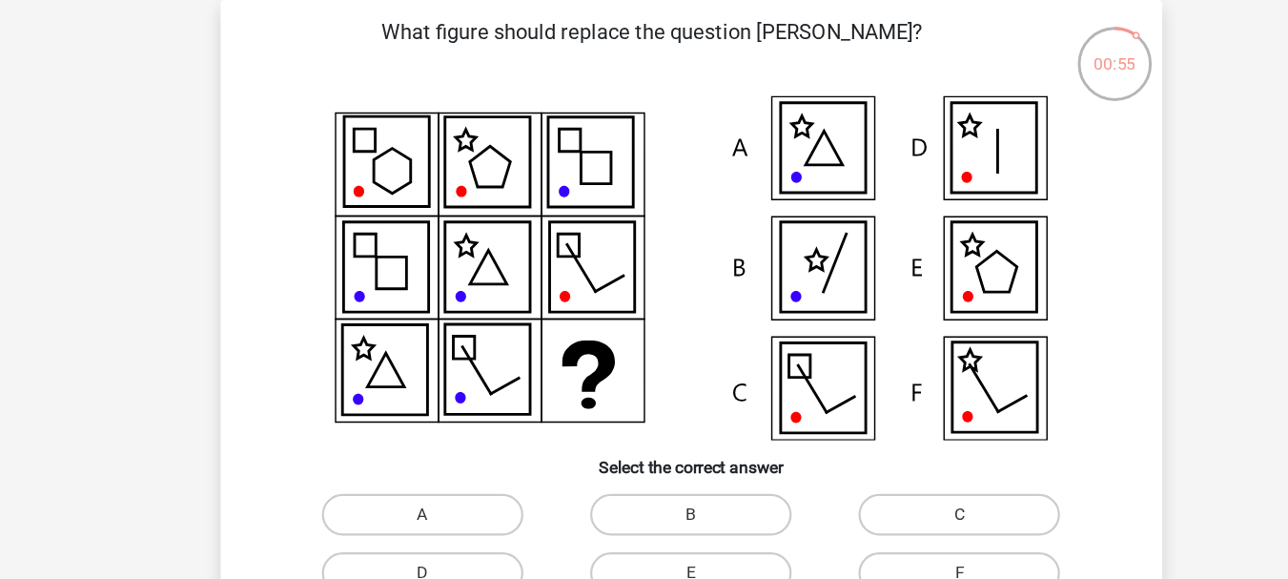
scroll to position [81, 0]
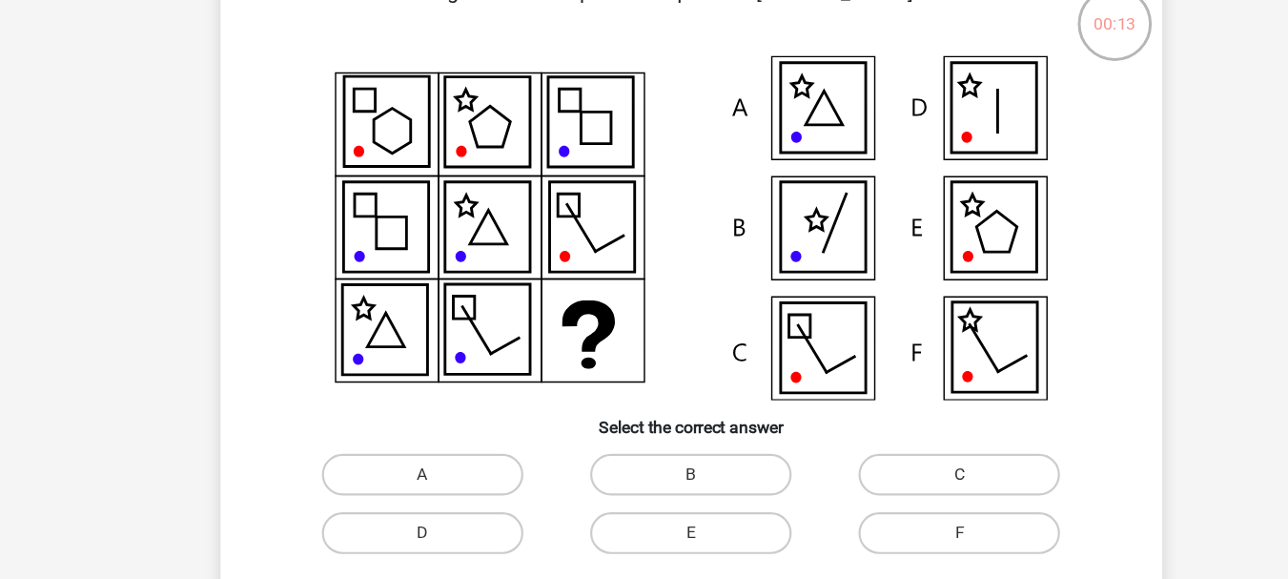
drag, startPoint x: 550, startPoint y: 295, endPoint x: 286, endPoint y: 346, distance: 269.1
click at [286, 346] on icon at bounding box center [644, 251] width 769 height 315
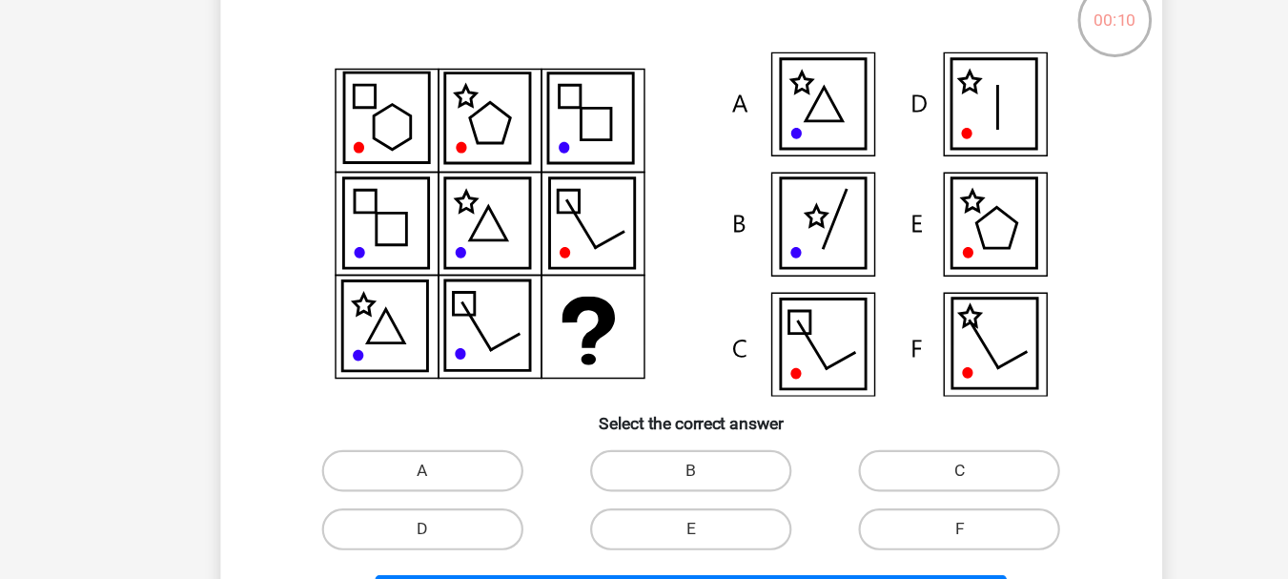
drag, startPoint x: 433, startPoint y: 335, endPoint x: 751, endPoint y: 208, distance: 342.8
click at [751, 210] on icon at bounding box center [764, 251] width 77 height 82
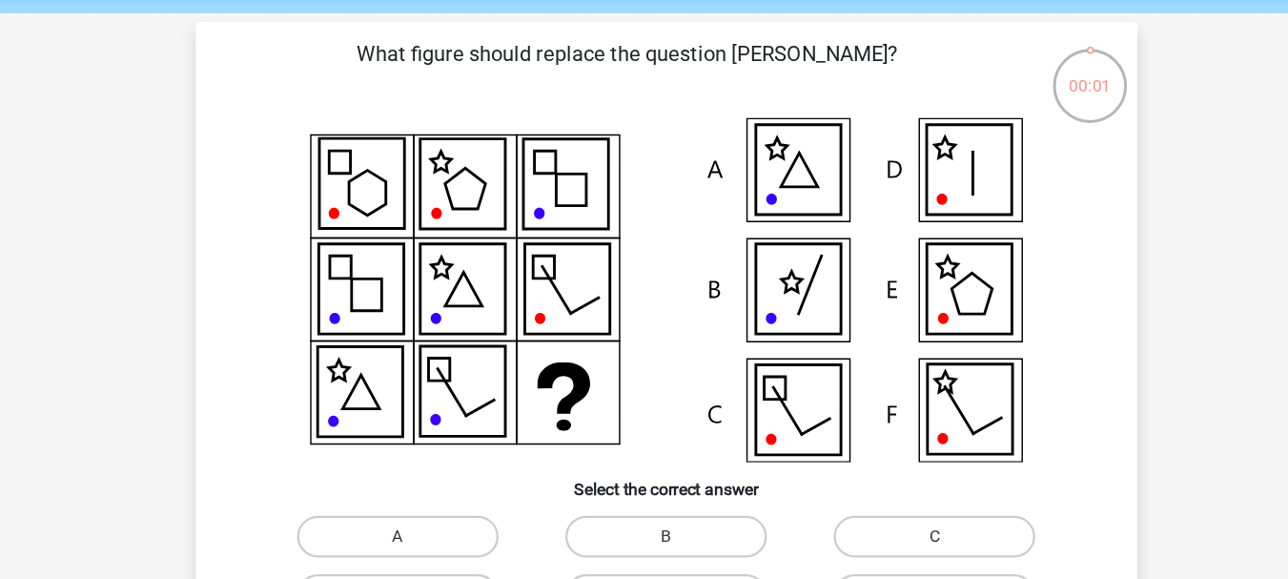
scroll to position [66, 0]
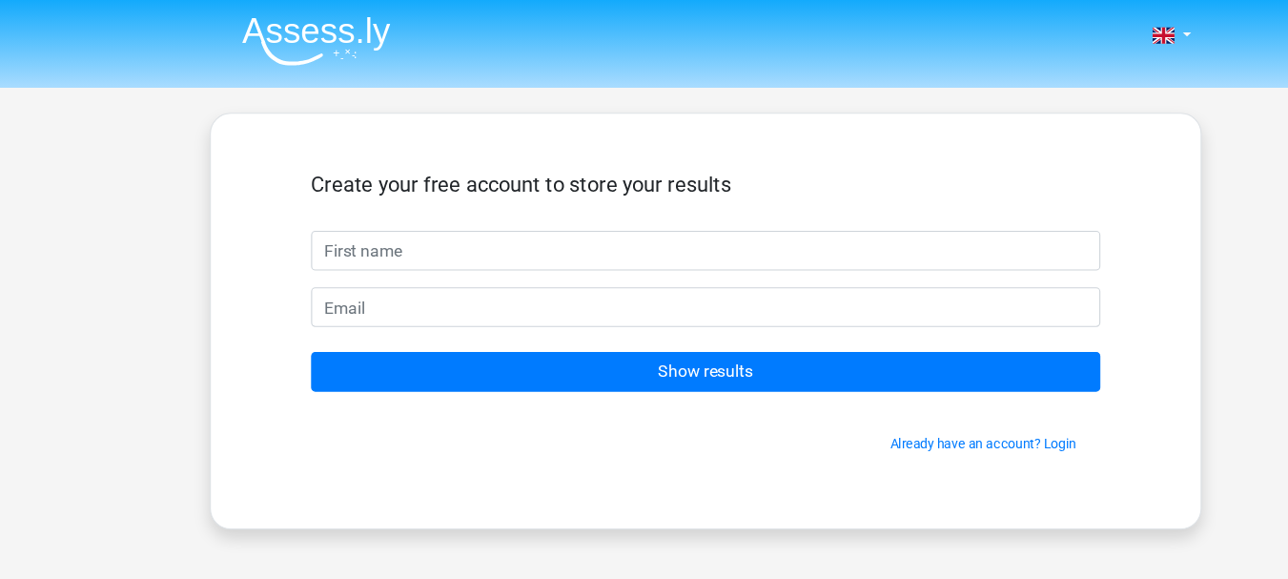
click at [839, 241] on input "text" at bounding box center [644, 229] width 721 height 36
type input "Grace"
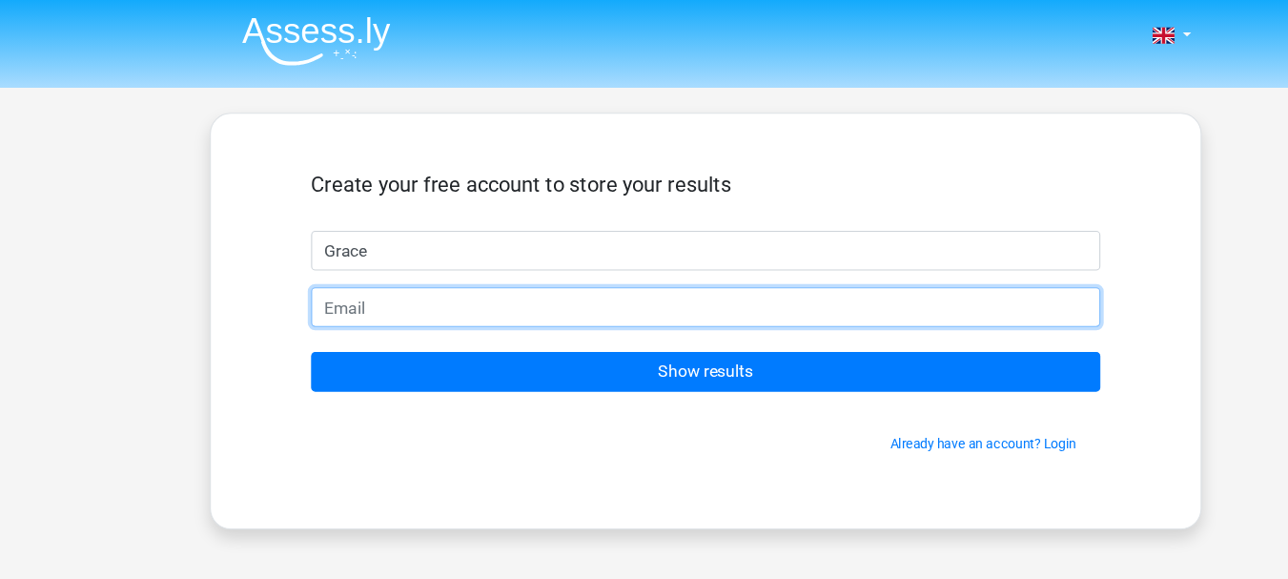
click at [403, 291] on input "email" at bounding box center [644, 280] width 721 height 36
type input "[EMAIL_ADDRESS][DOMAIN_NAME]"
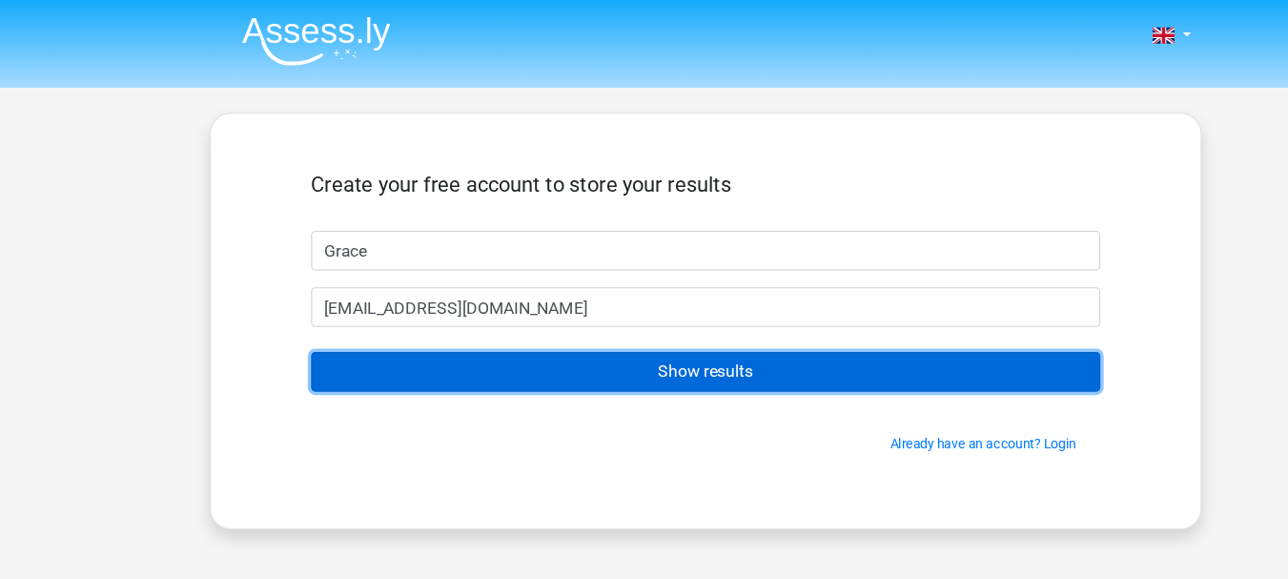
click at [441, 341] on input "Show results" at bounding box center [644, 339] width 721 height 36
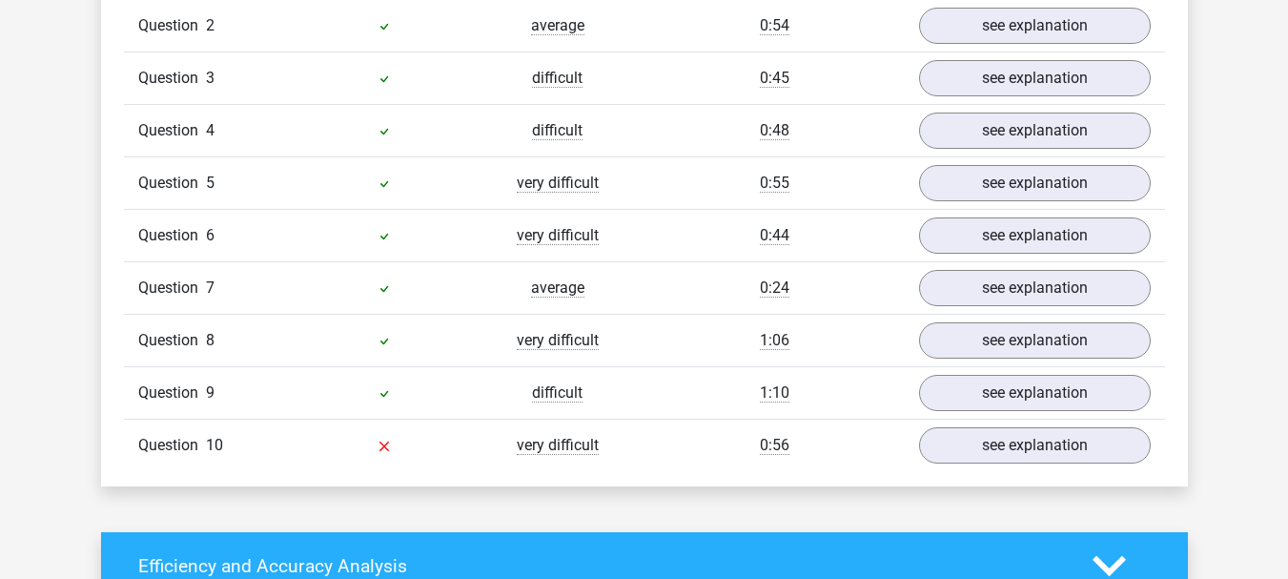
scroll to position [1657, 0]
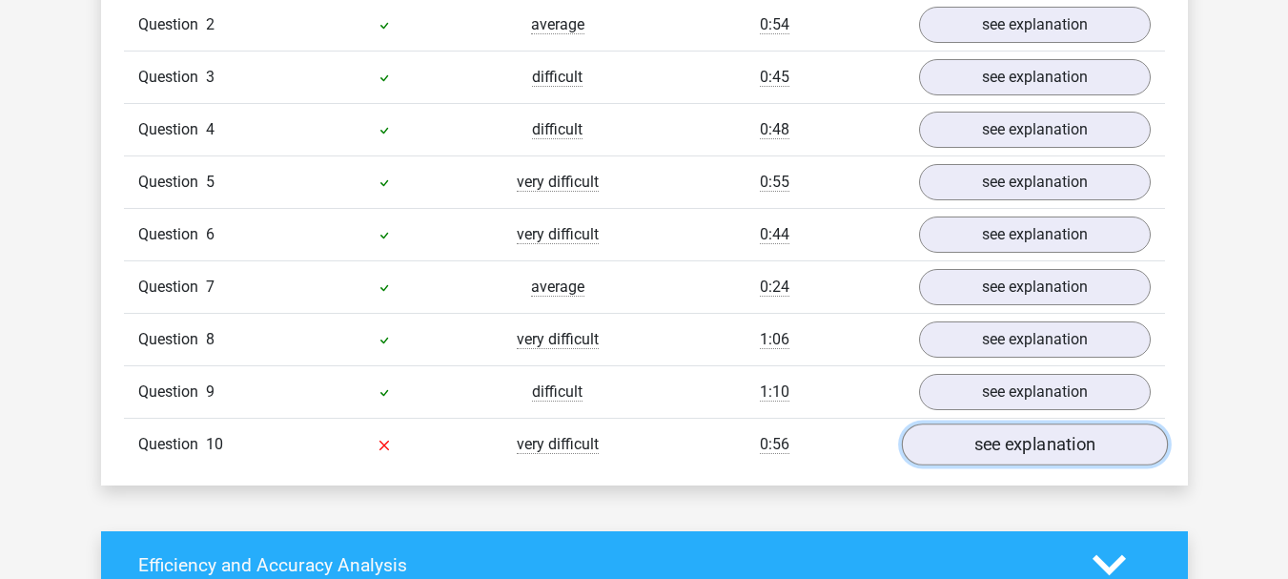
click at [964, 456] on link "see explanation" at bounding box center [1034, 444] width 266 height 42
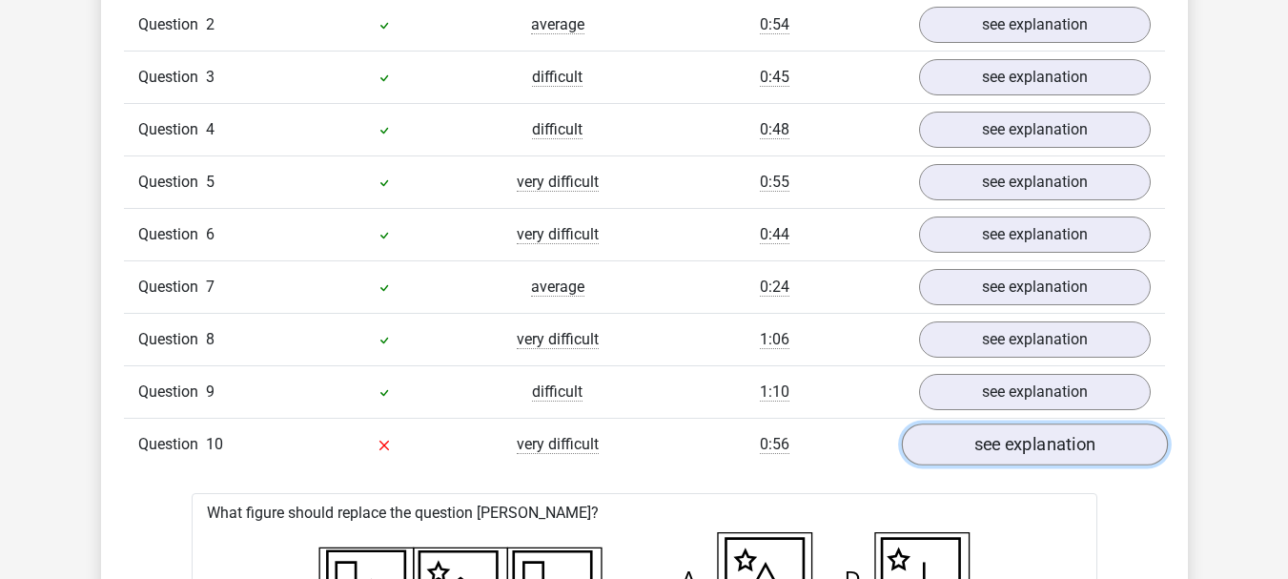
click at [995, 429] on link "see explanation" at bounding box center [1034, 444] width 266 height 42
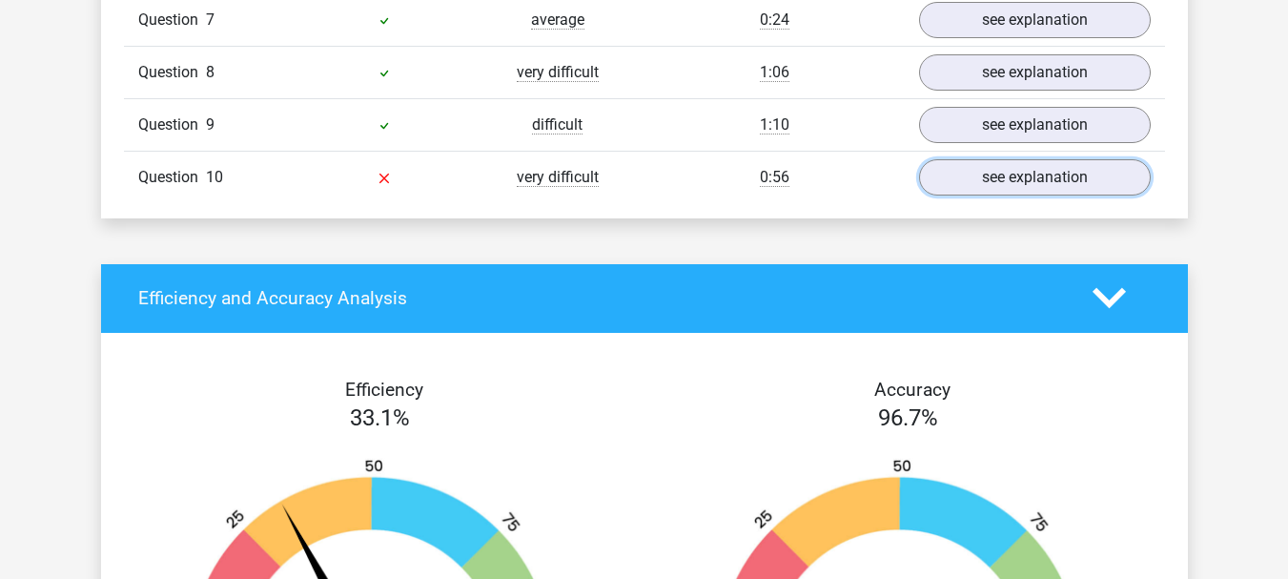
scroll to position [1929, 0]
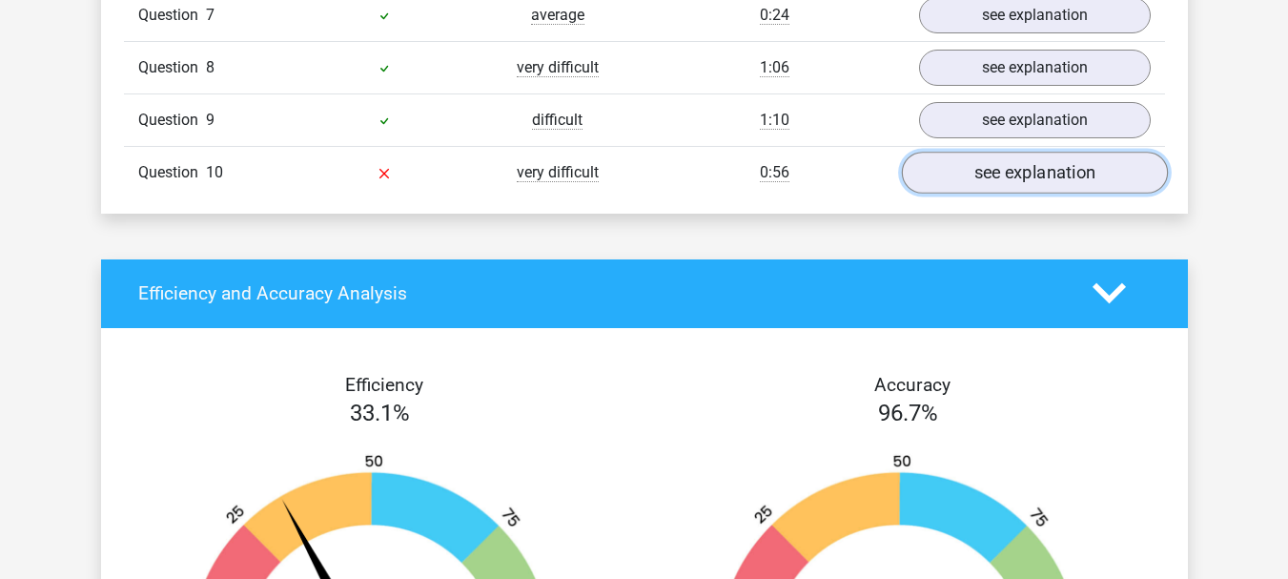
click at [1024, 163] on link "see explanation" at bounding box center [1034, 173] width 266 height 42
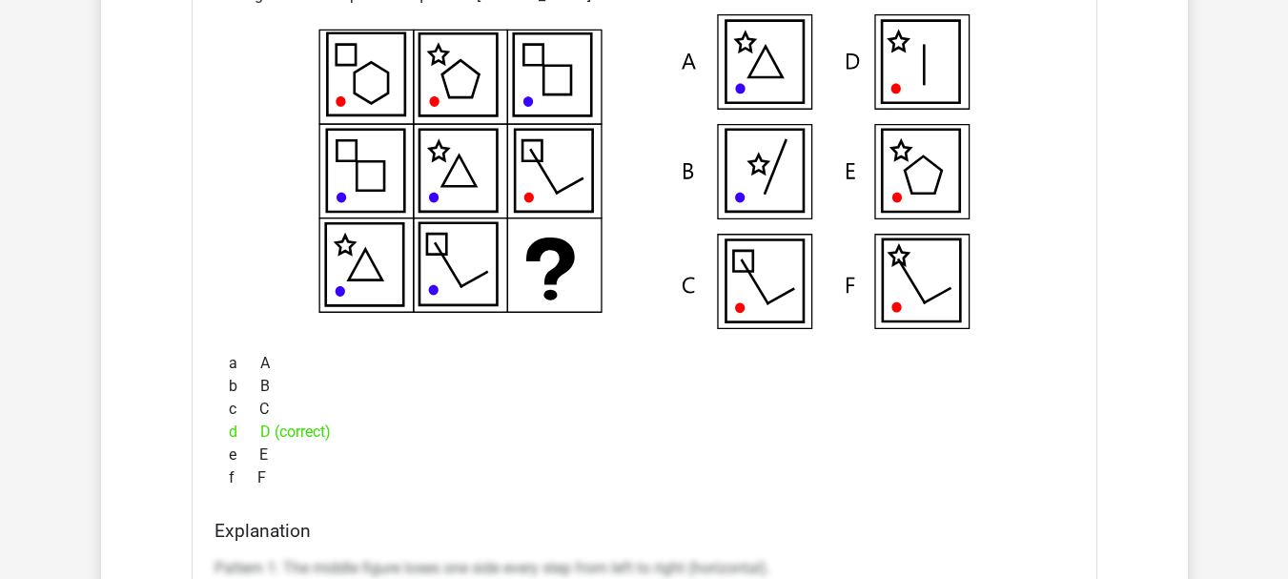
scroll to position [2174, 0]
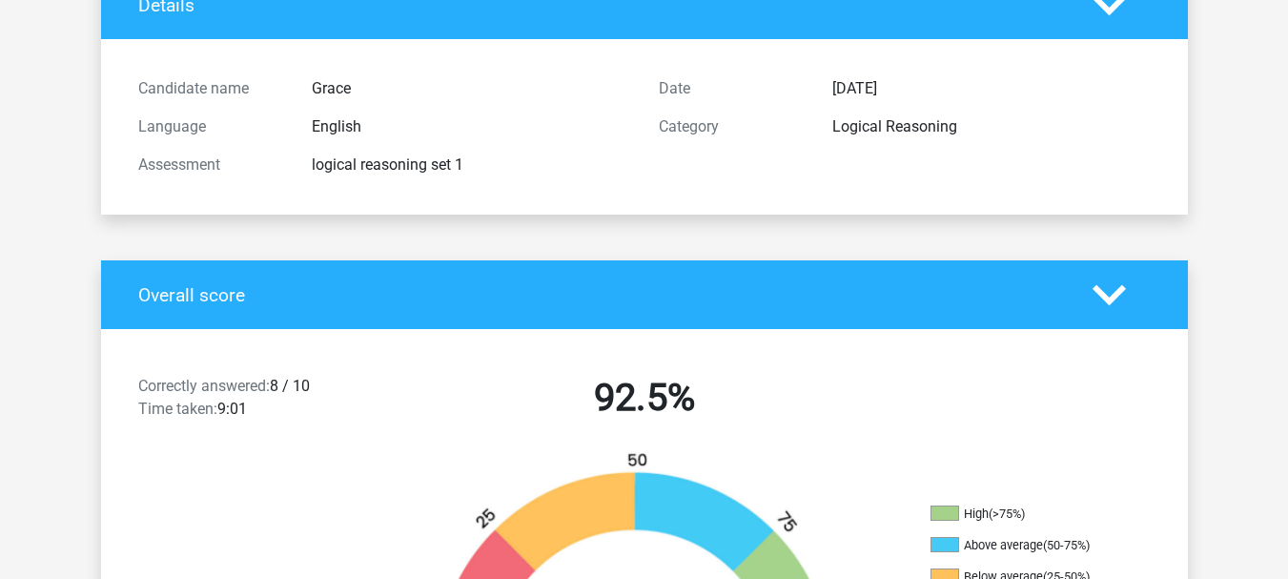
scroll to position [0, 0]
